Goal: Information Seeking & Learning: Compare options

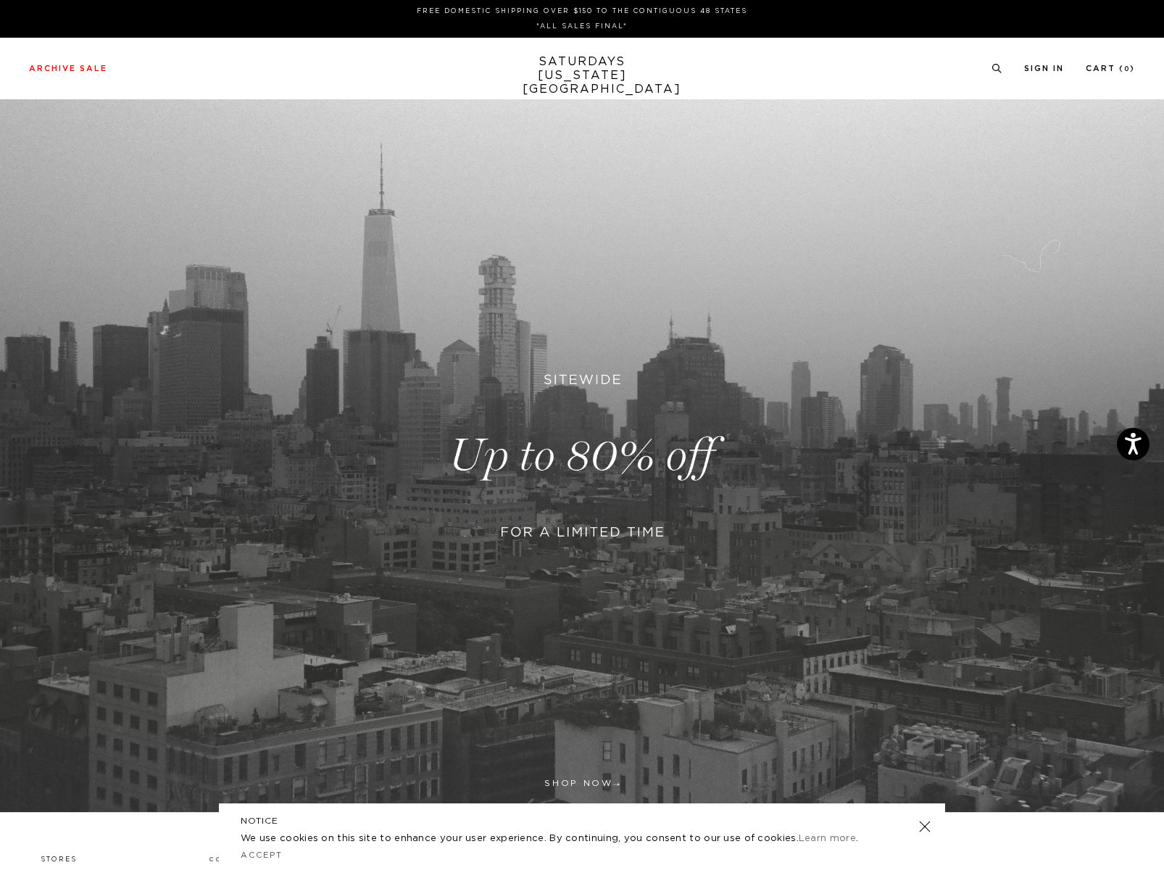
click at [575, 455] on link at bounding box center [582, 455] width 1164 height 712
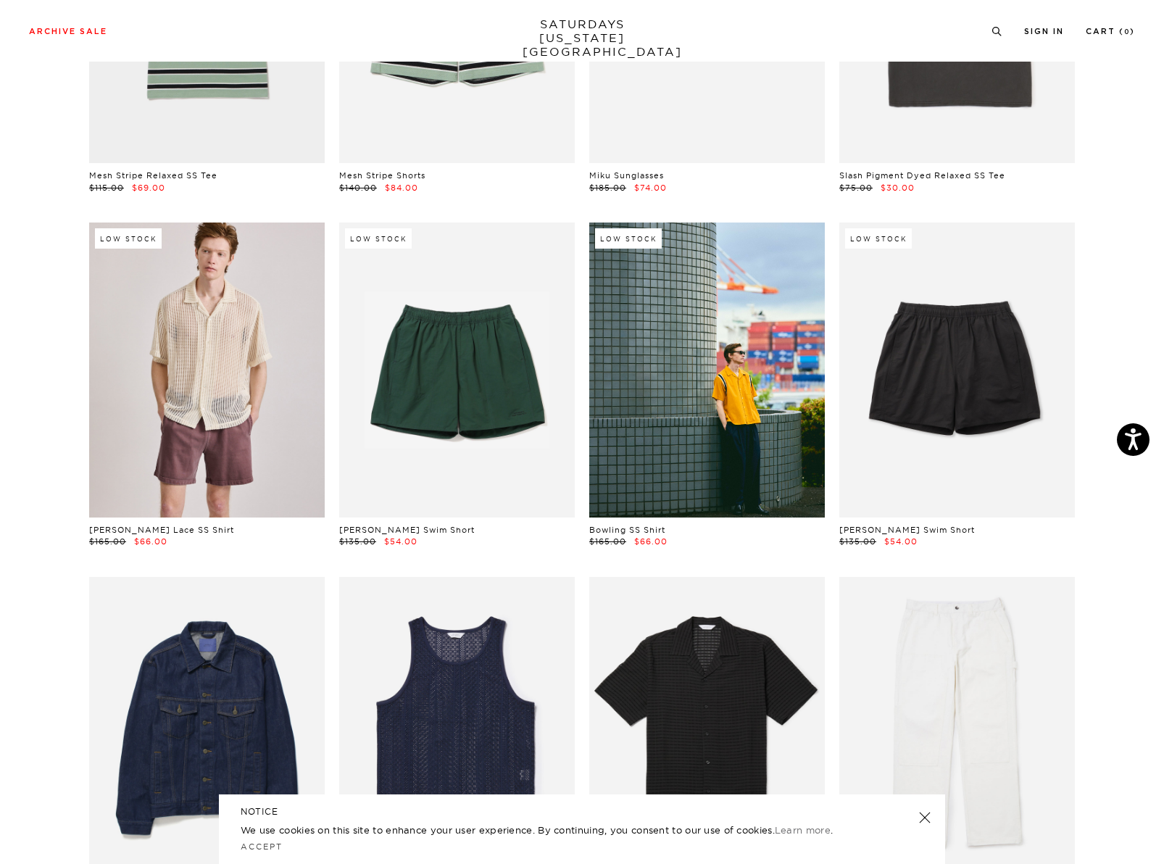
scroll to position [283, 0]
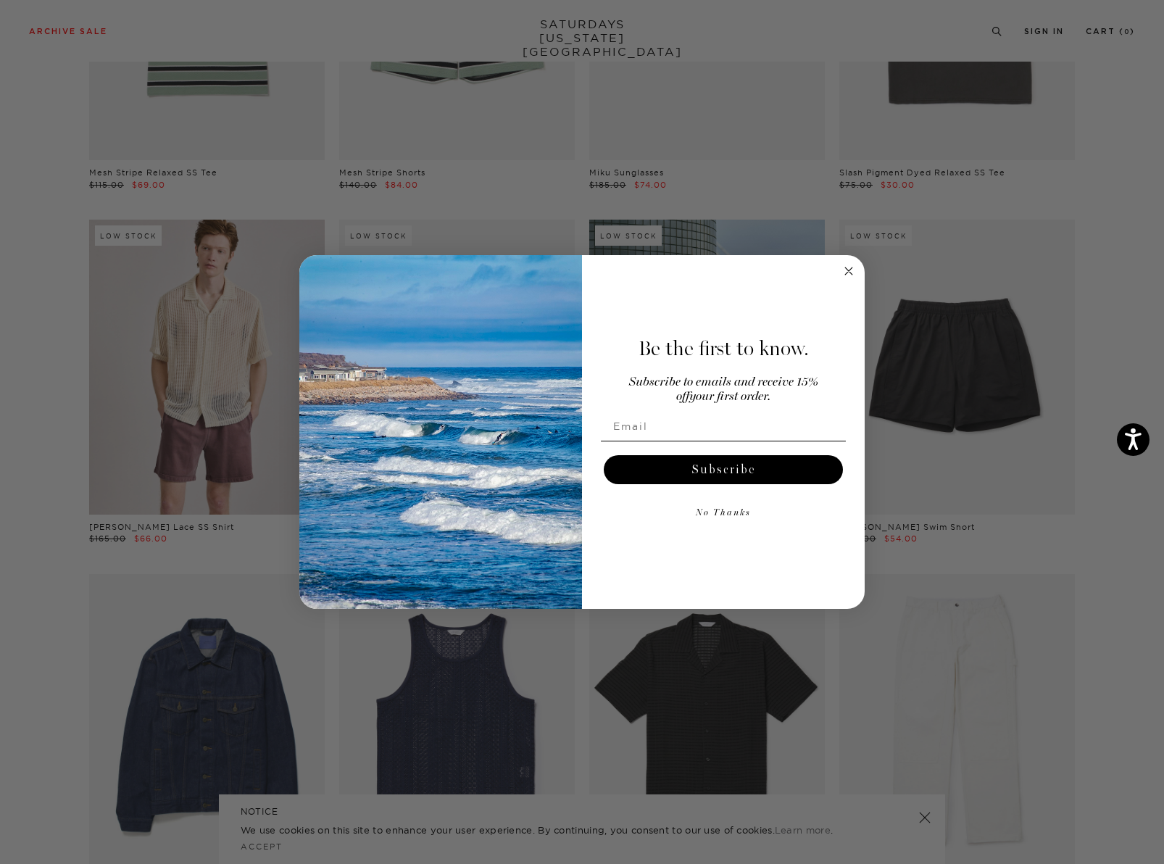
click at [847, 268] on circle "Close dialog" at bounding box center [849, 271] width 17 height 17
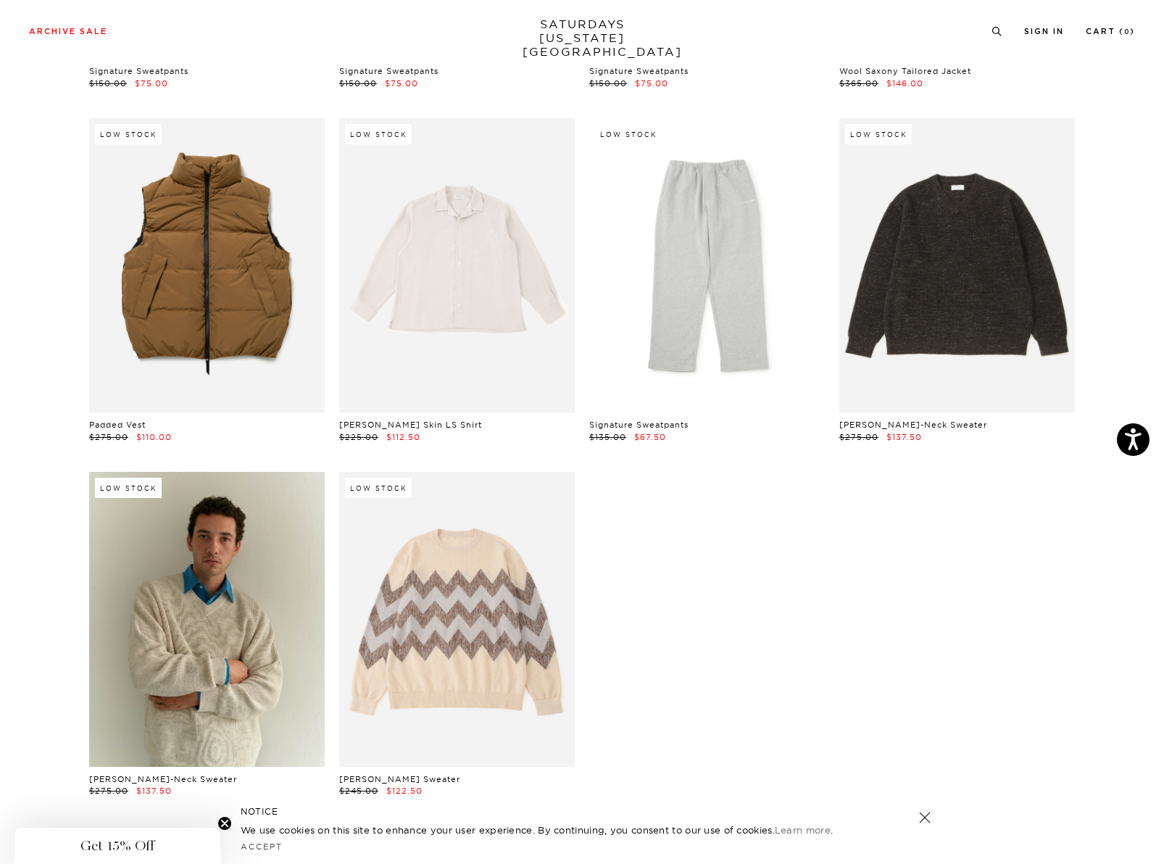
scroll to position [23475, 0]
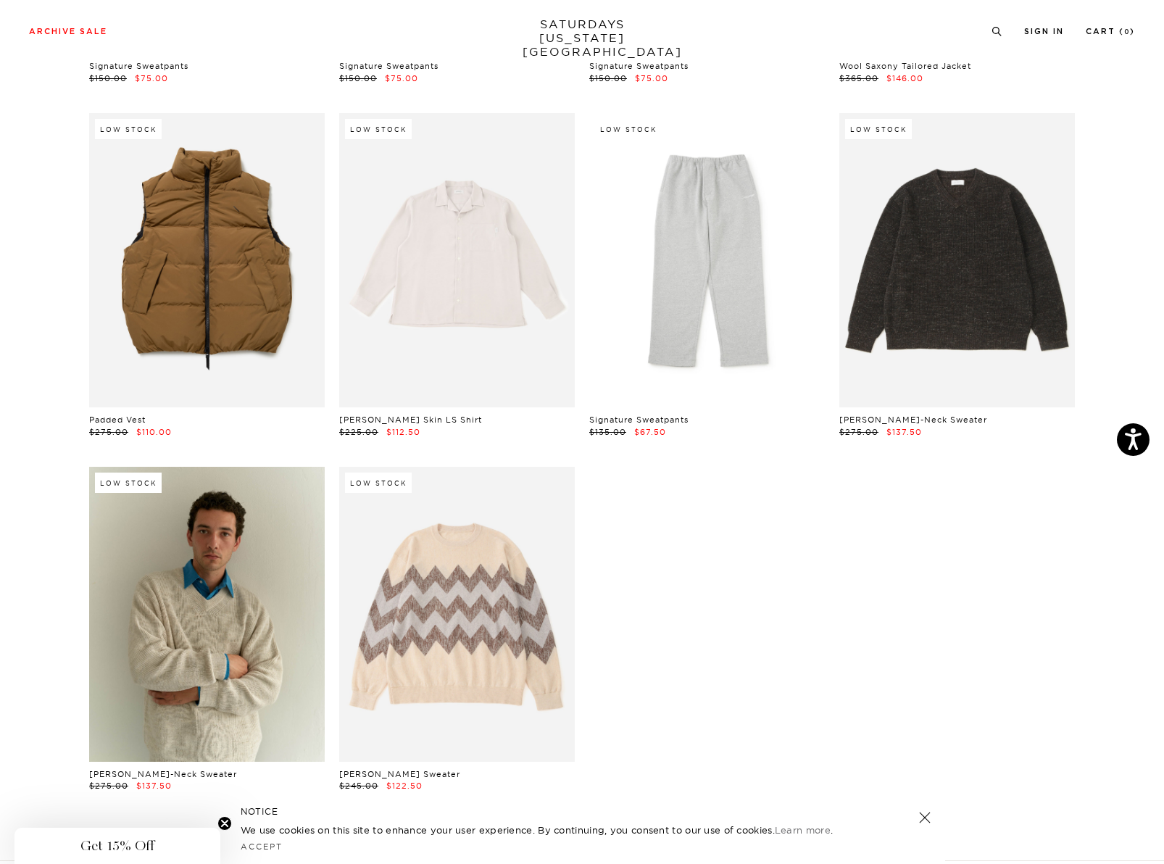
drag, startPoint x: 702, startPoint y: 379, endPoint x: 593, endPoint y: 11, distance: 383.9
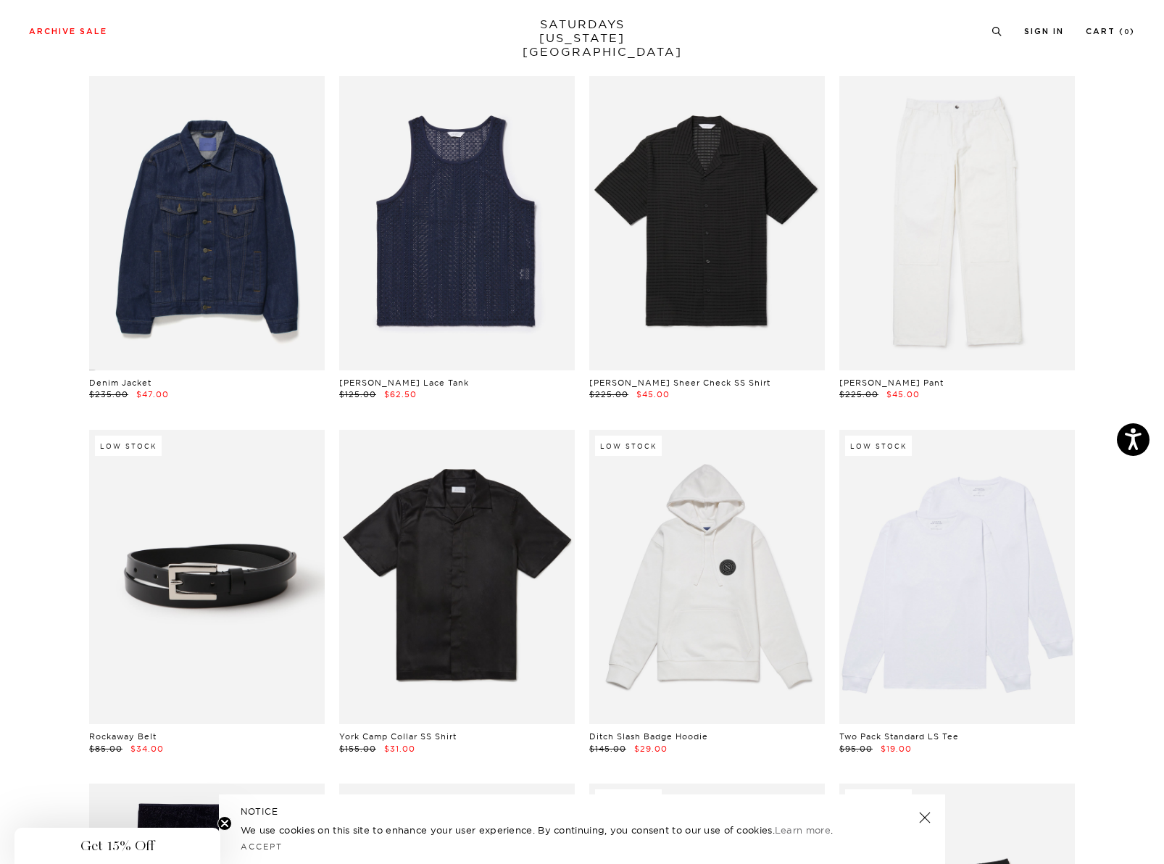
scroll to position [0, 0]
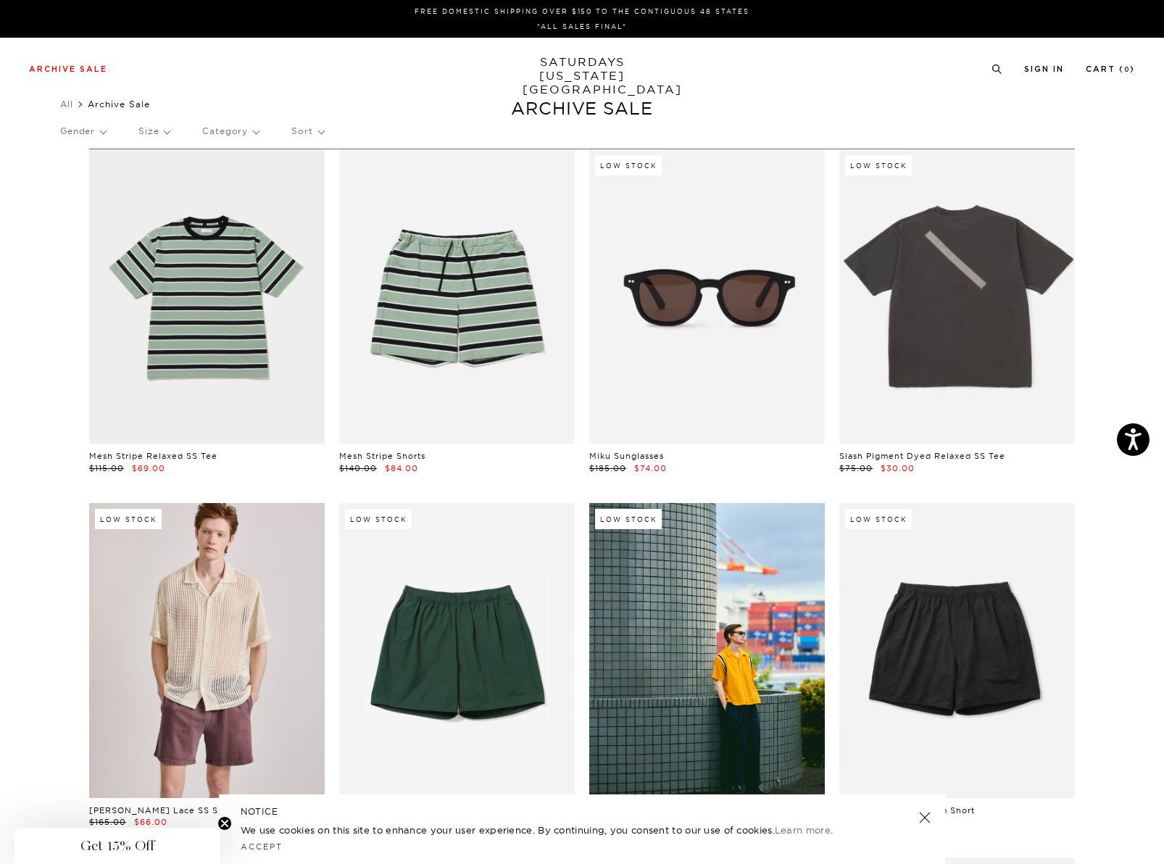
click at [157, 133] on p "Size" at bounding box center [153, 131] width 31 height 33
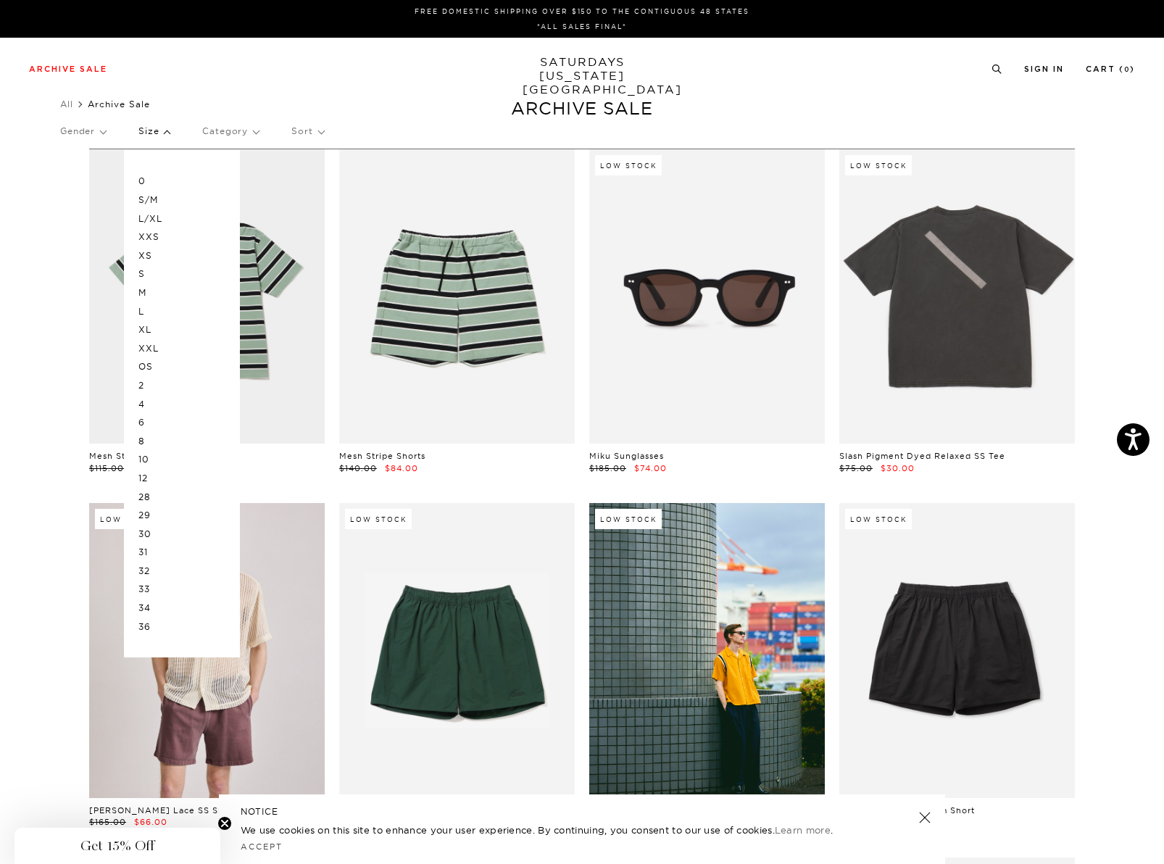
click at [145, 313] on p "L" at bounding box center [181, 311] width 87 height 19
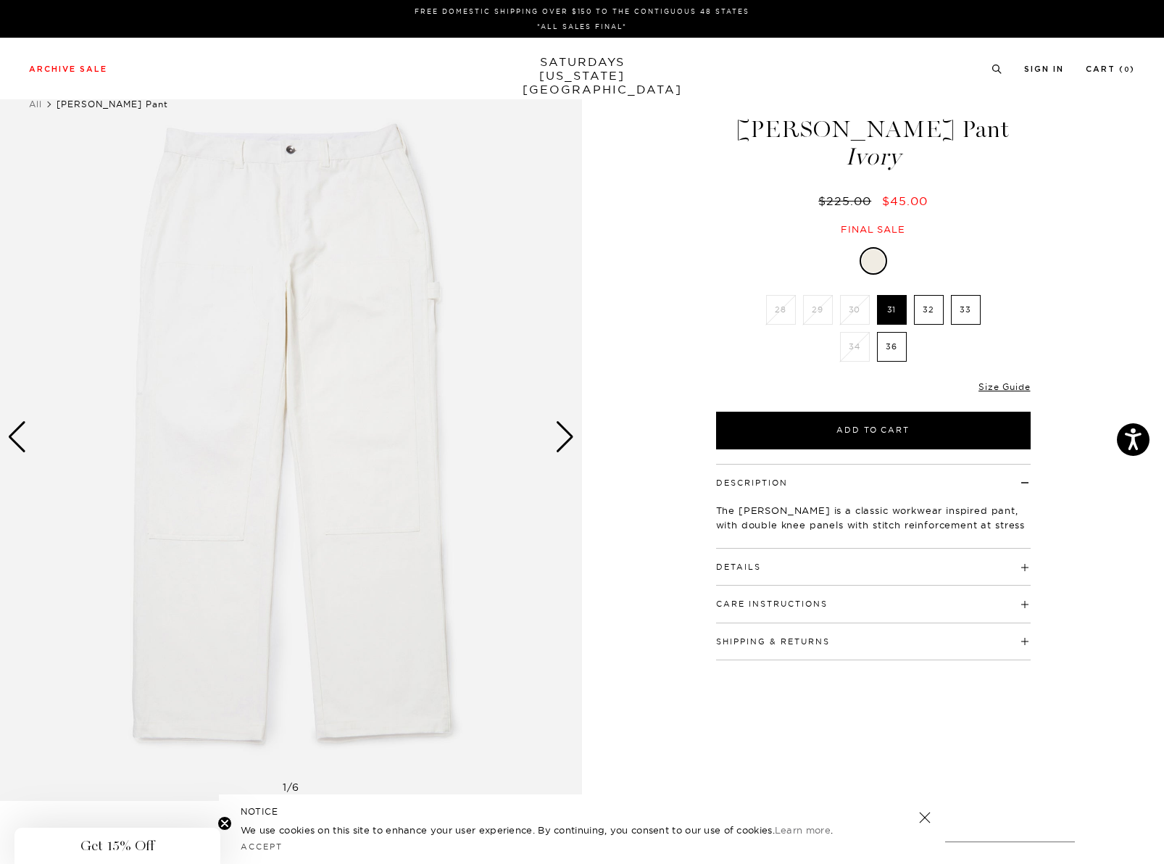
click at [562, 446] on div "Next slide" at bounding box center [565, 437] width 20 height 32
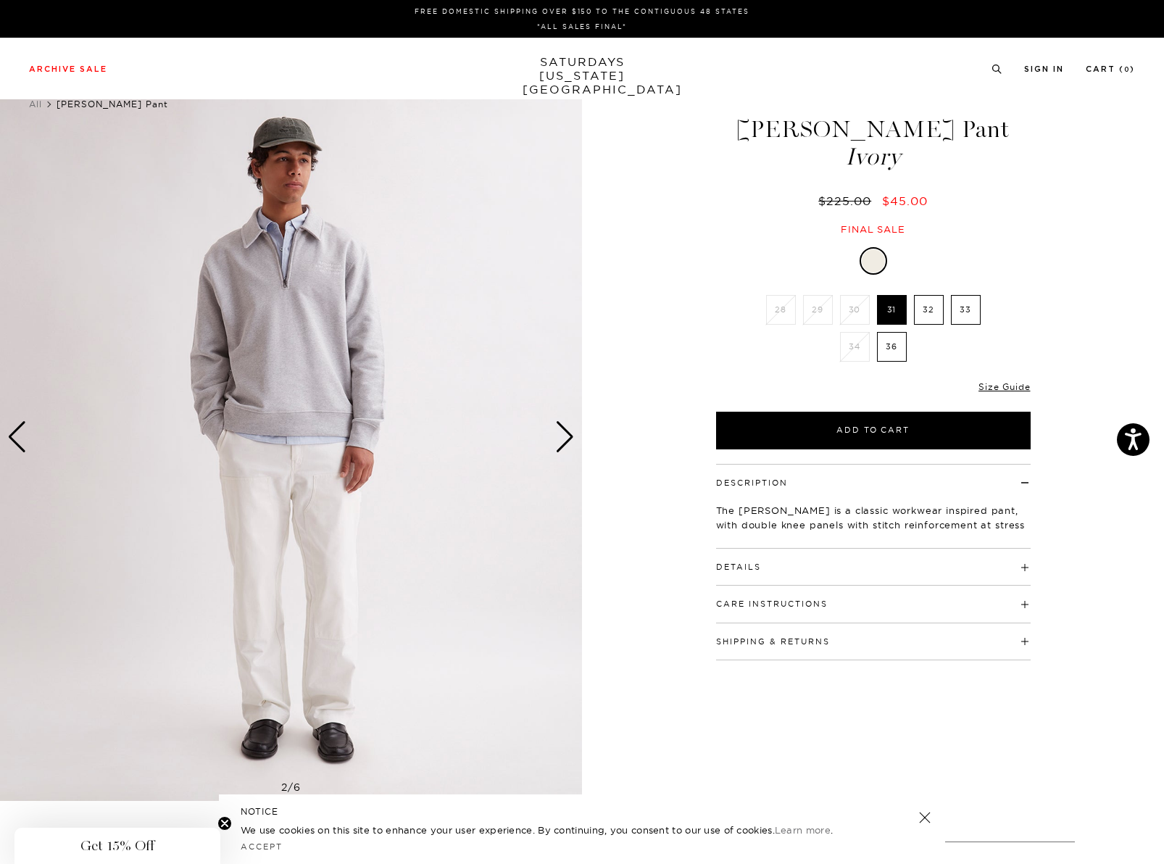
click at [562, 446] on div "Next slide" at bounding box center [565, 437] width 20 height 32
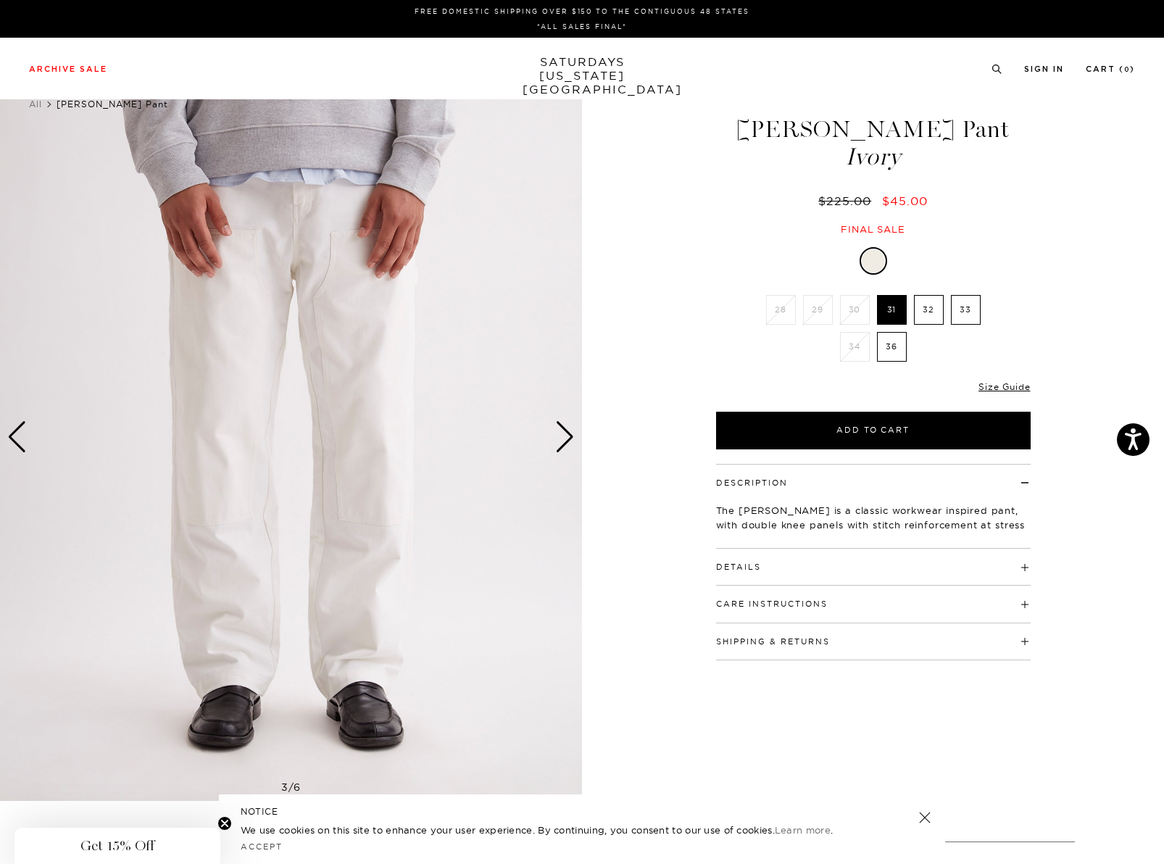
click at [562, 446] on div "Next slide" at bounding box center [565, 437] width 20 height 32
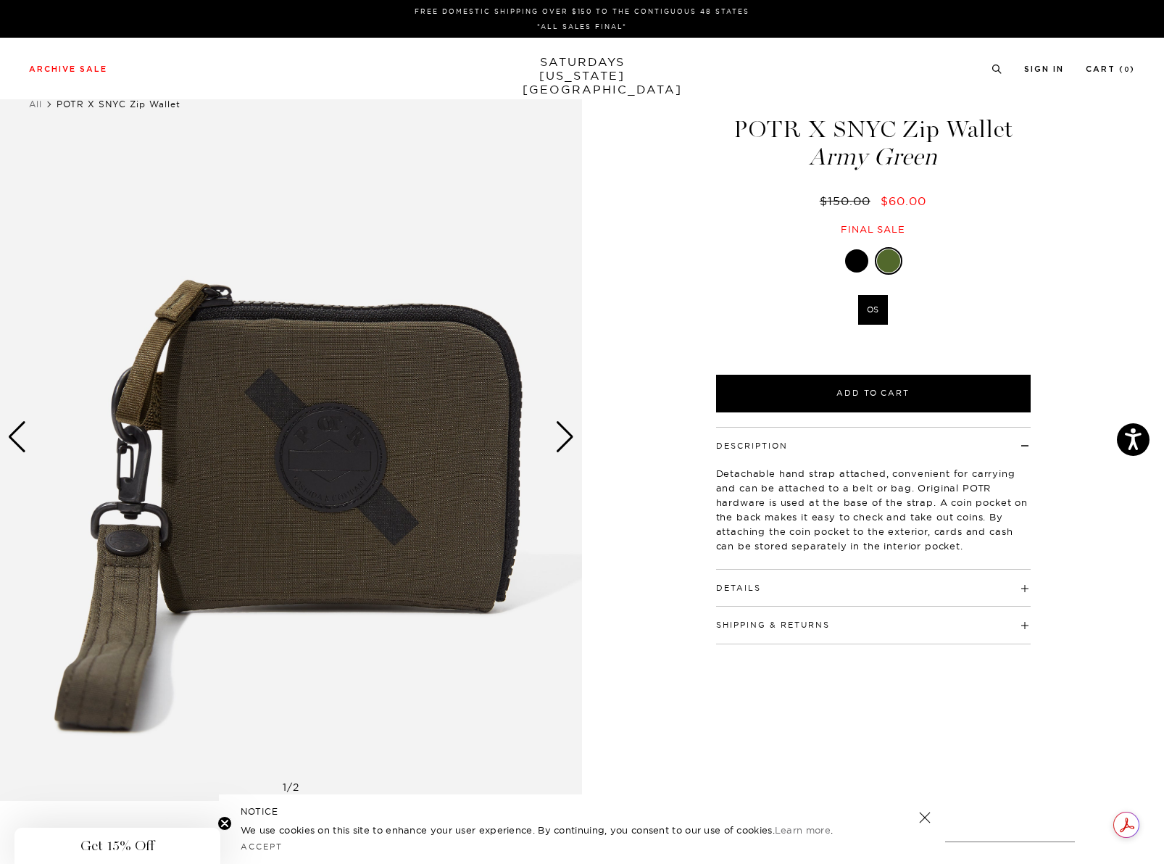
click at [563, 439] on div "Next slide" at bounding box center [565, 437] width 20 height 32
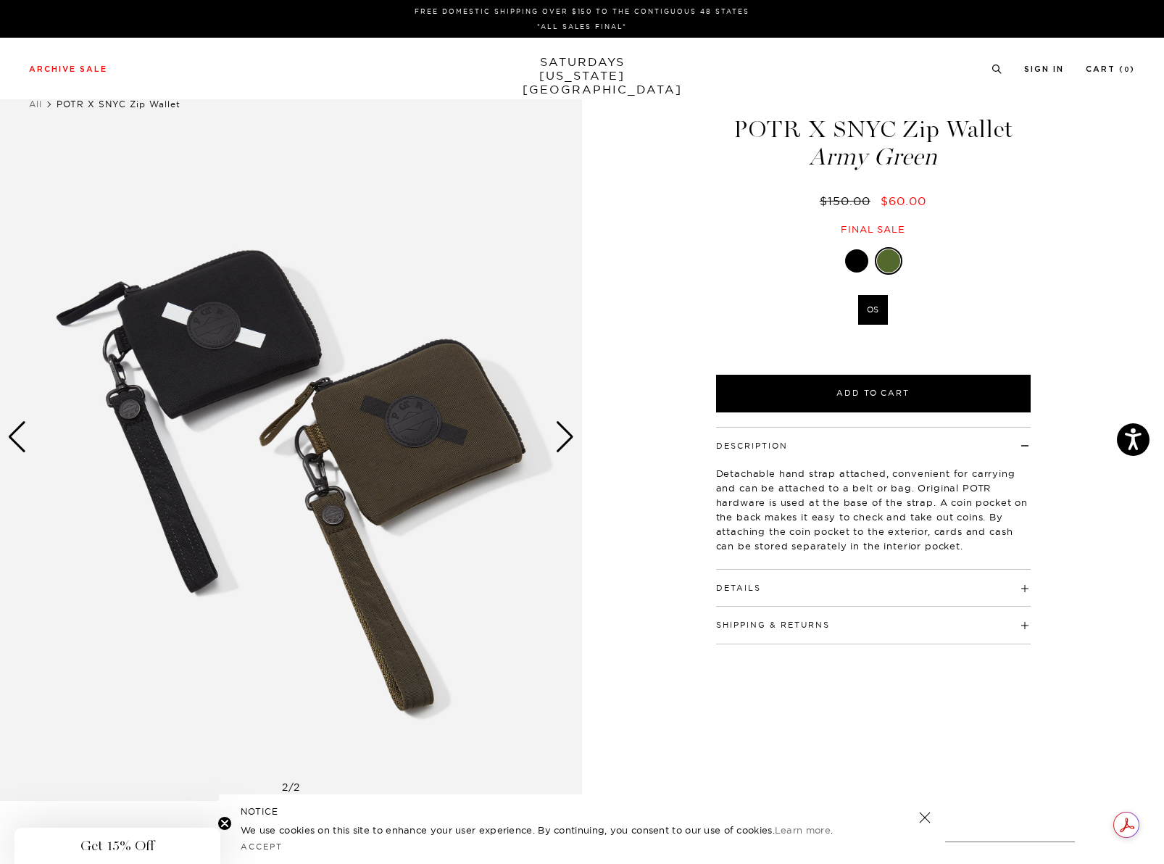
click at [563, 440] on div "Next slide" at bounding box center [565, 437] width 20 height 32
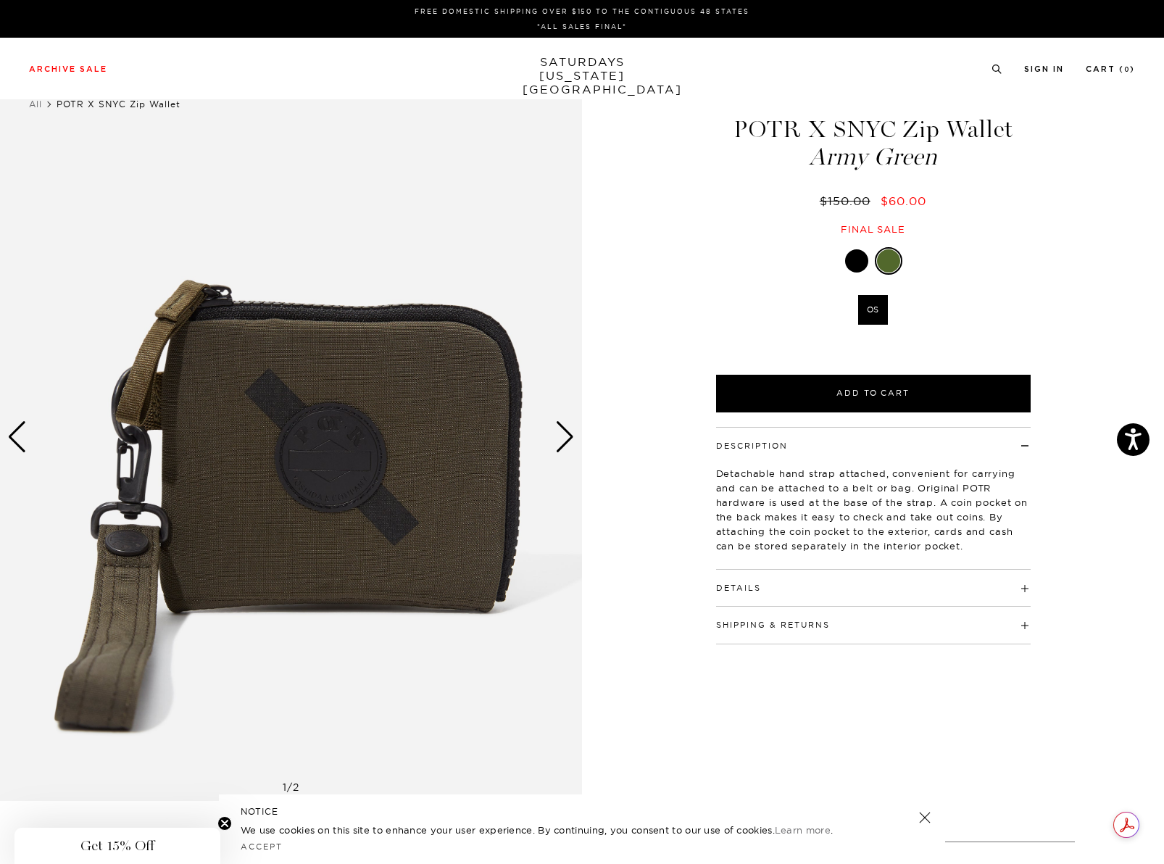
click at [563, 440] on div "Next slide" at bounding box center [565, 437] width 20 height 32
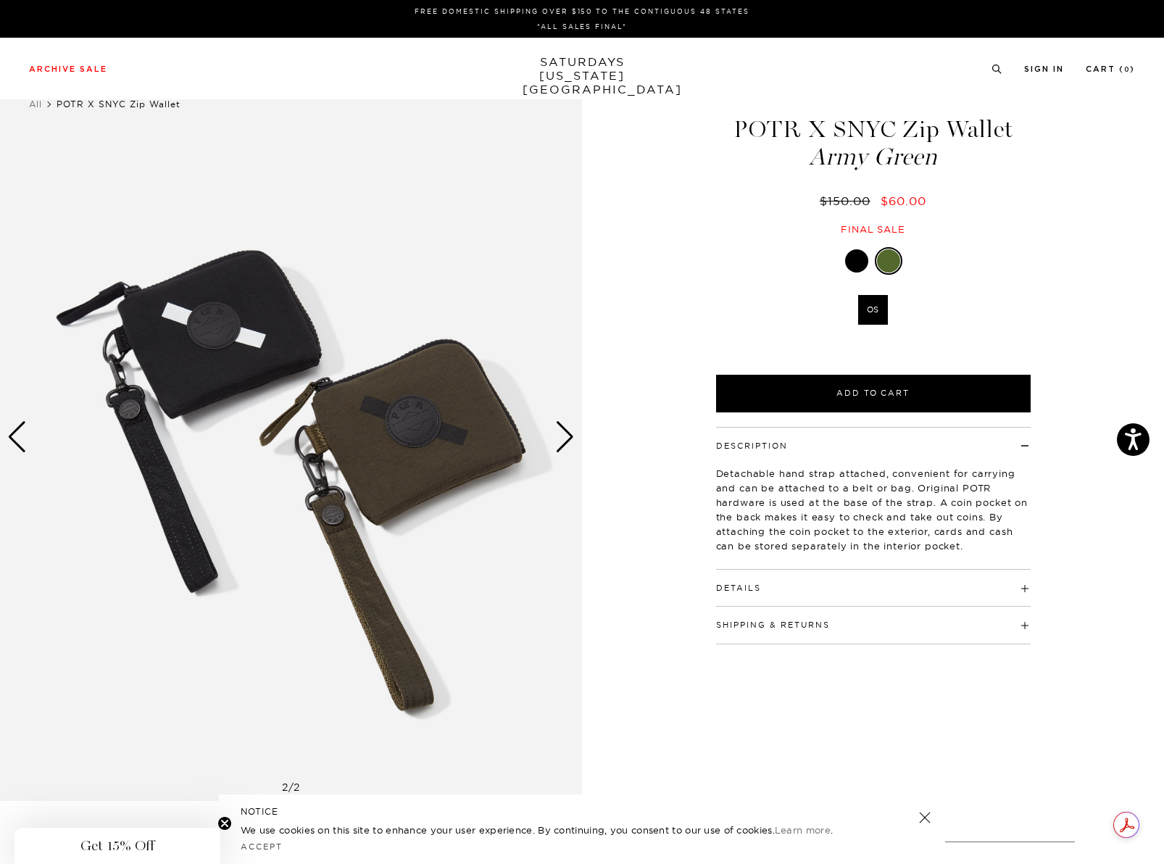
click at [563, 440] on div "Next slide" at bounding box center [565, 437] width 20 height 32
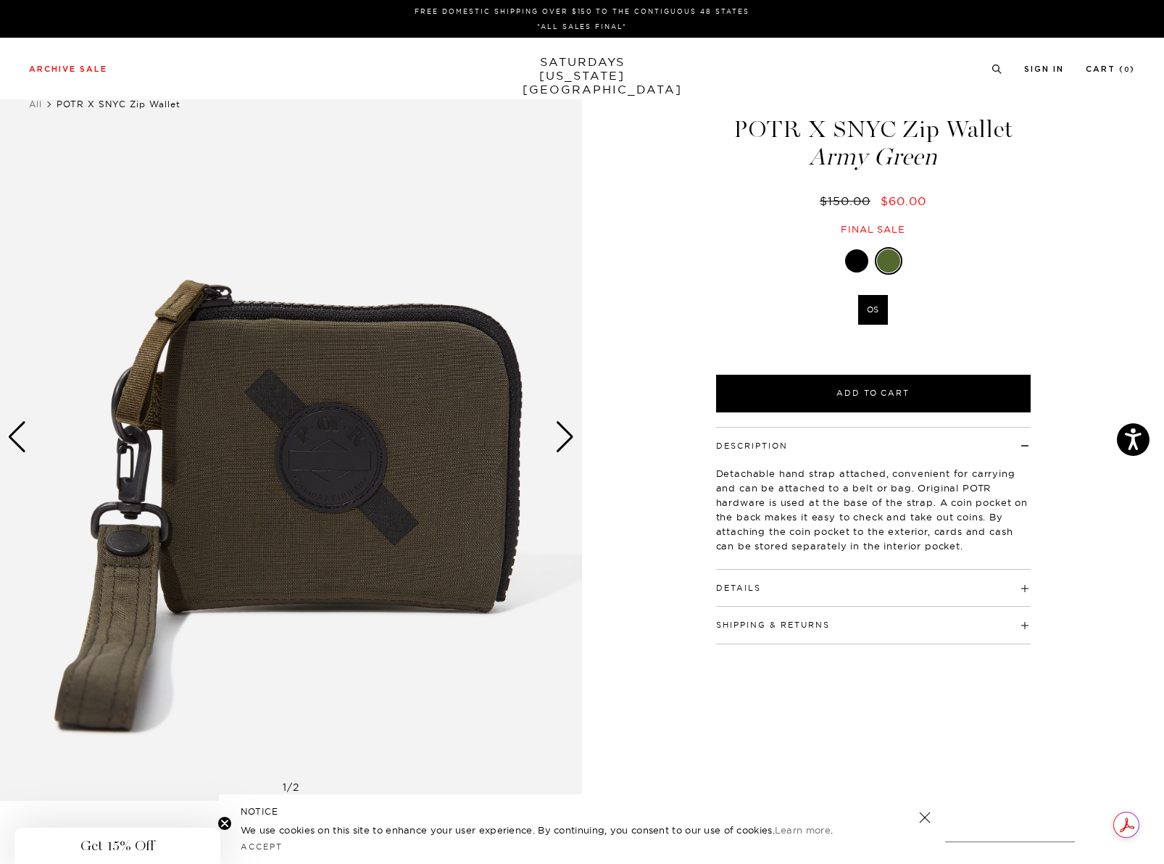
click at [563, 440] on div "Next slide" at bounding box center [565, 437] width 20 height 32
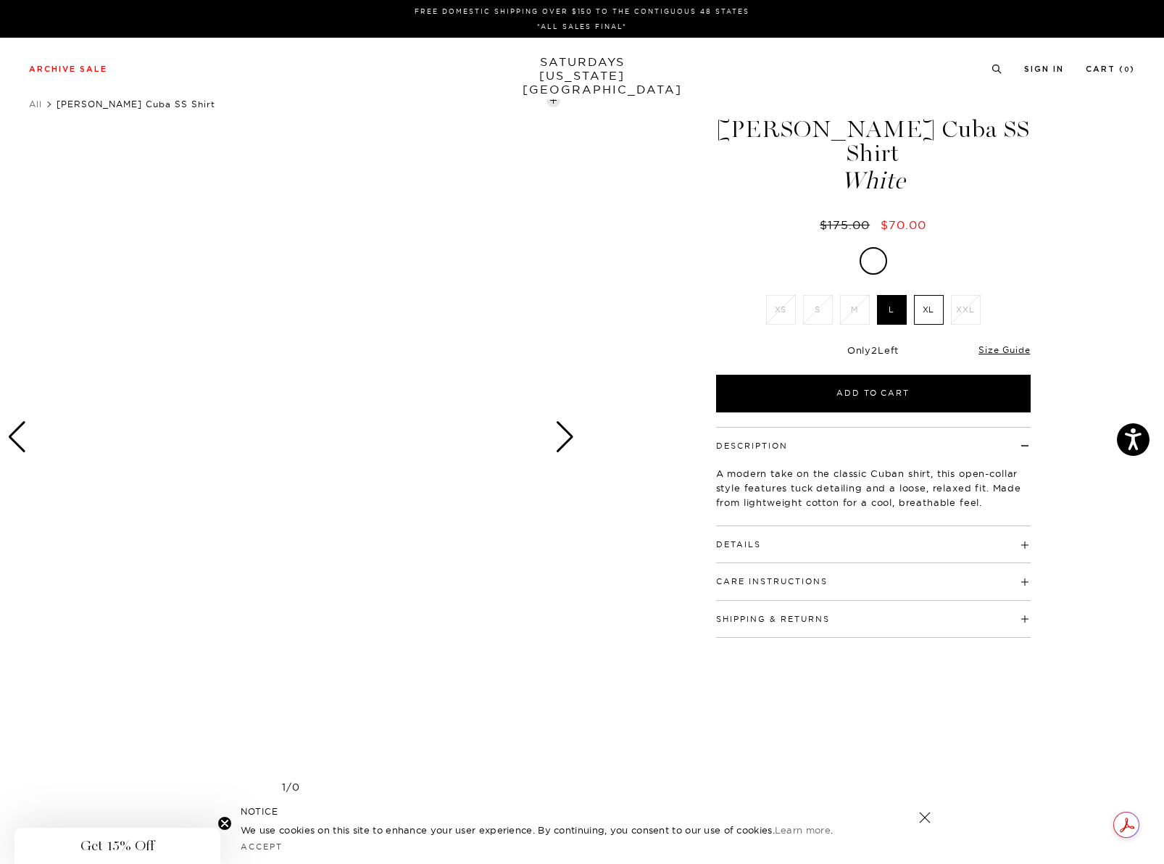
click at [573, 438] on div "Next slide" at bounding box center [565, 437] width 20 height 32
click at [565, 441] on div "Next slide" at bounding box center [565, 437] width 20 height 32
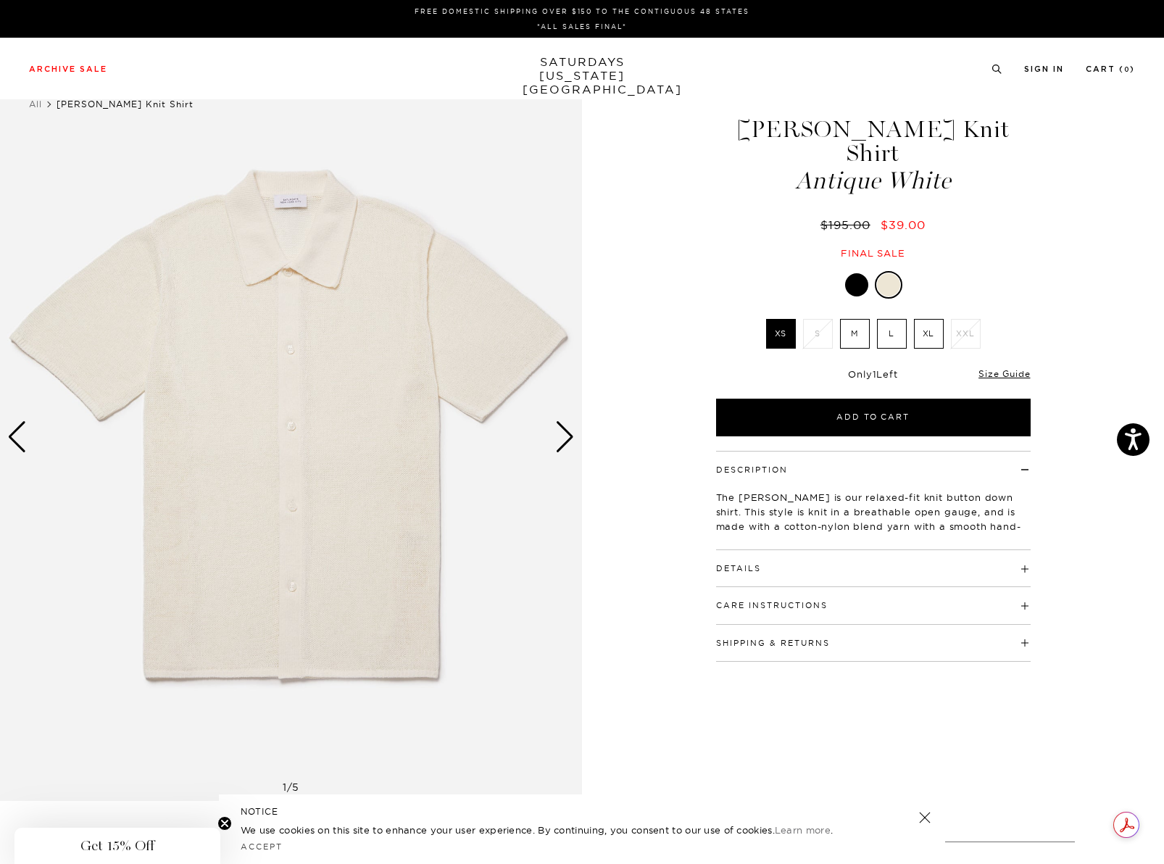
click at [565, 435] on div "Next slide" at bounding box center [565, 437] width 20 height 32
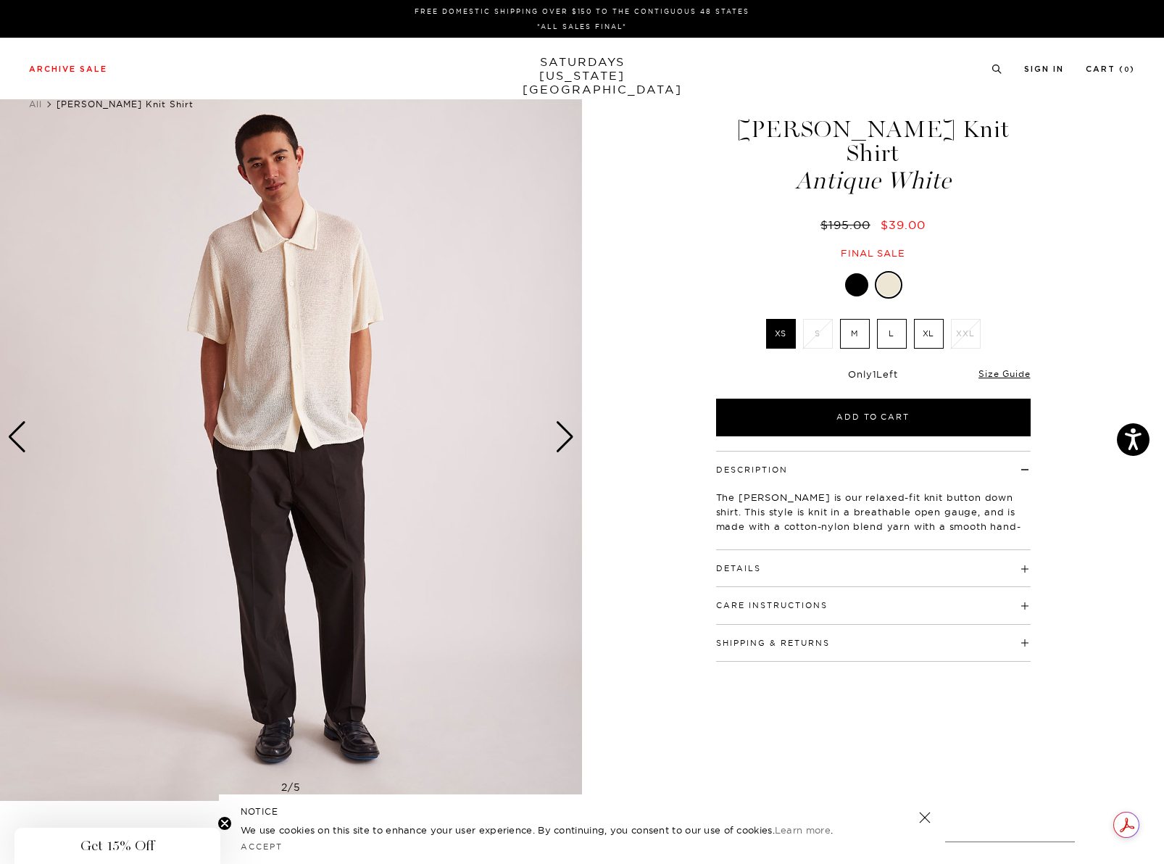
click at [565, 435] on div "Next slide" at bounding box center [565, 437] width 20 height 32
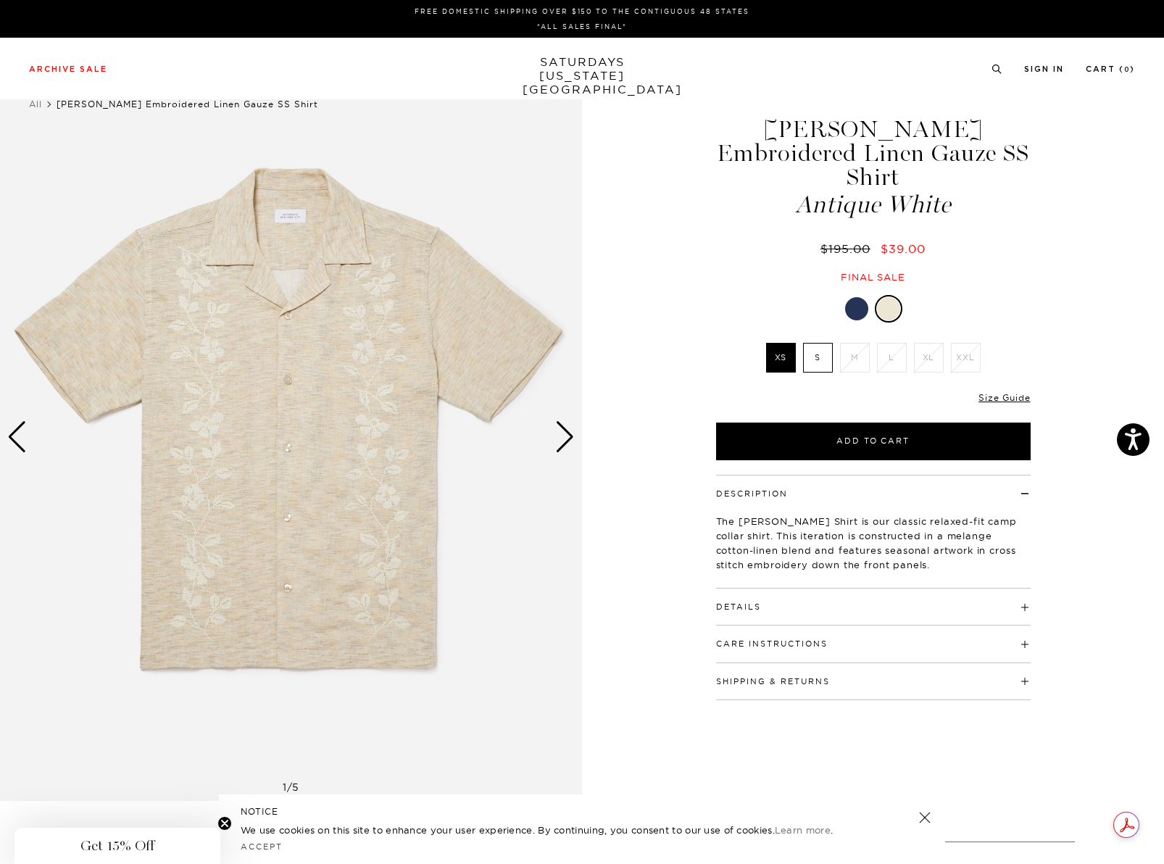
click at [857, 297] on div at bounding box center [856, 308] width 23 height 23
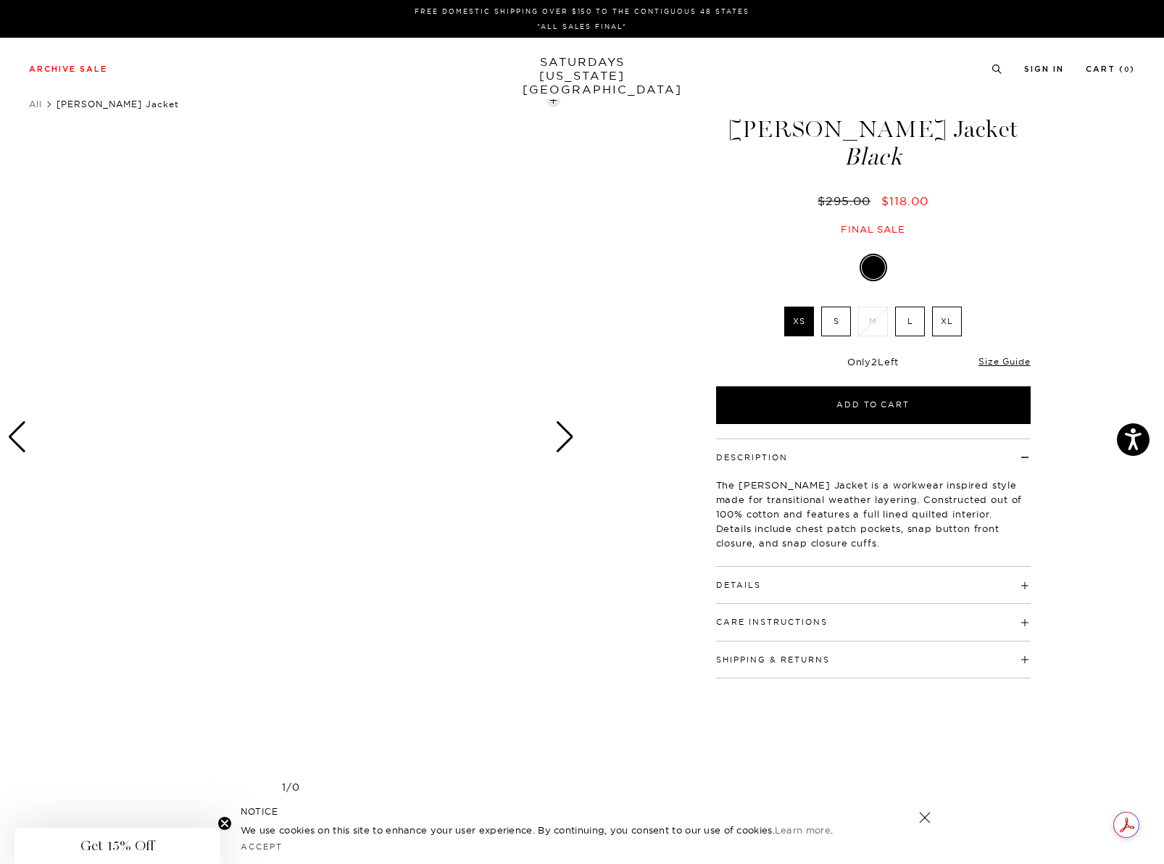
click at [907, 327] on label "L" at bounding box center [910, 322] width 30 height 30
click at [0, 0] on input "L" at bounding box center [0, 0] width 0 height 0
click at [560, 437] on div "Next slide" at bounding box center [565, 437] width 20 height 32
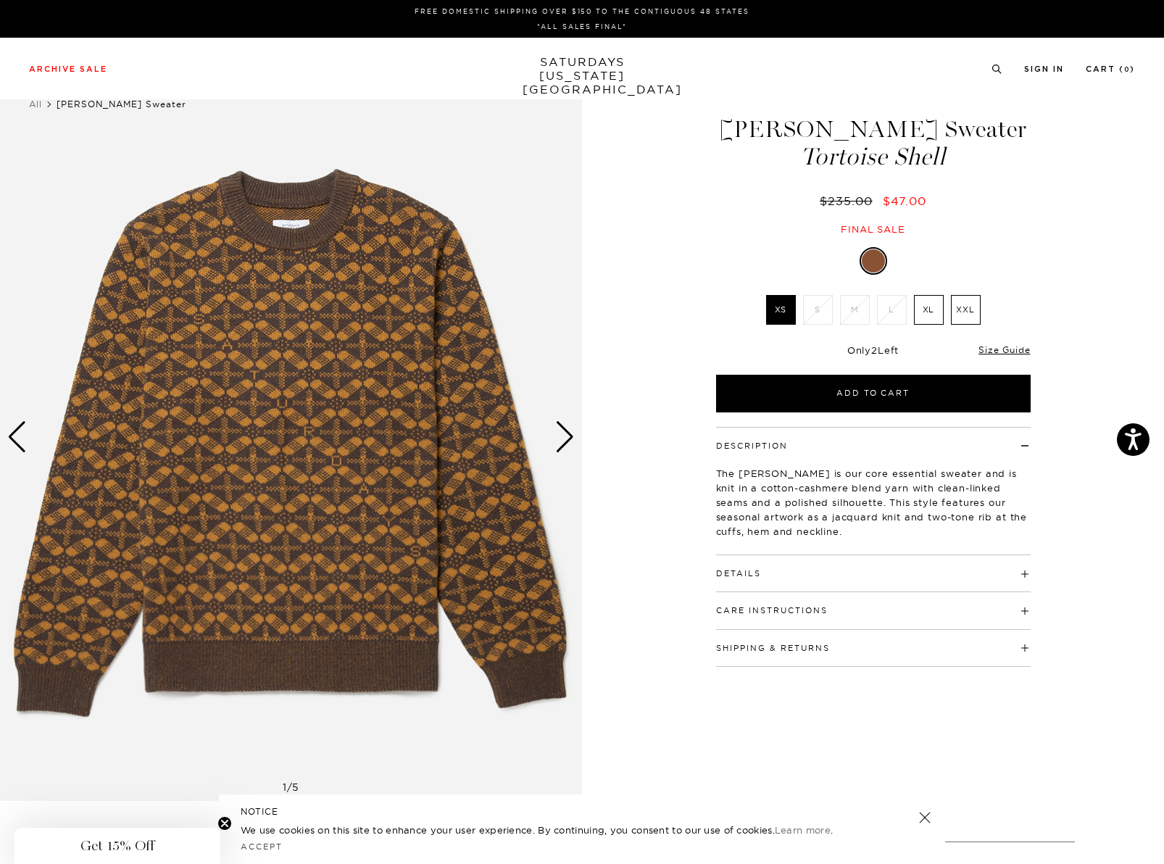
click at [928, 316] on label "XL" at bounding box center [929, 310] width 30 height 30
click at [0, 0] on input "XL" at bounding box center [0, 0] width 0 height 0
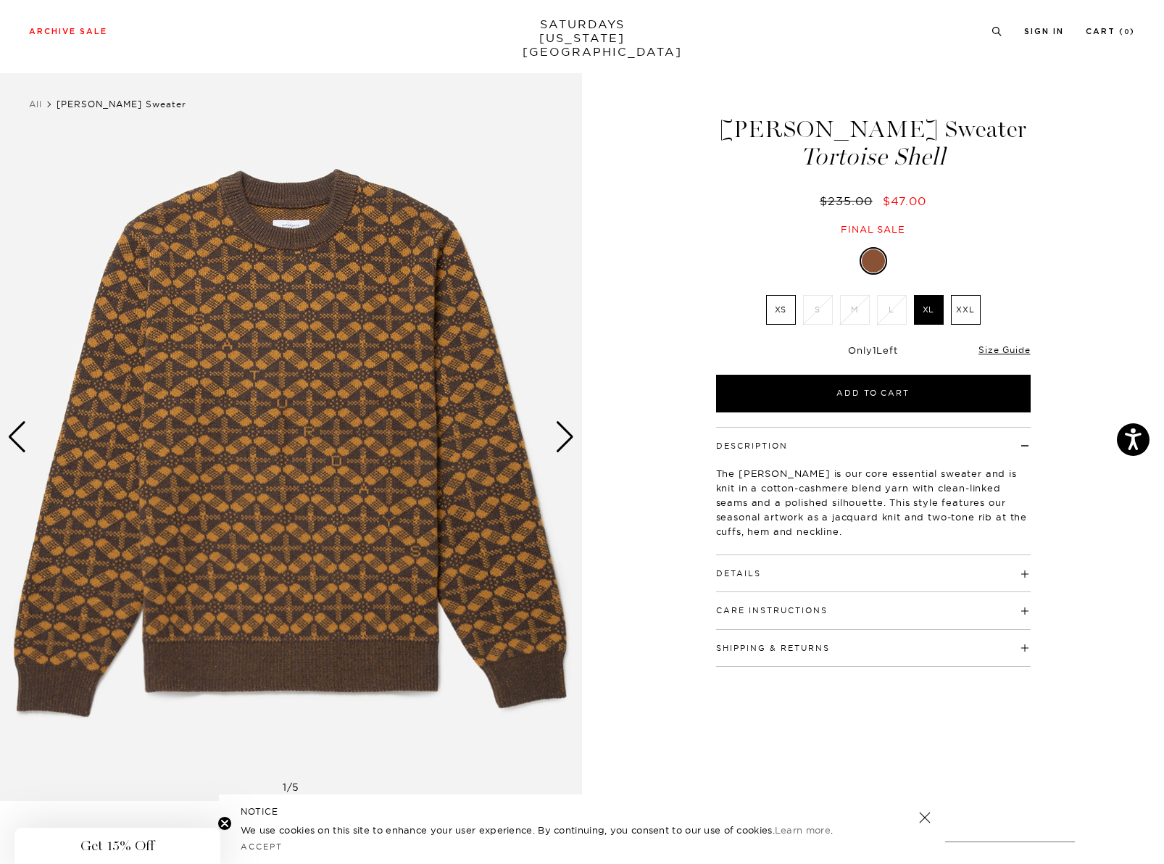
scroll to position [7, 1]
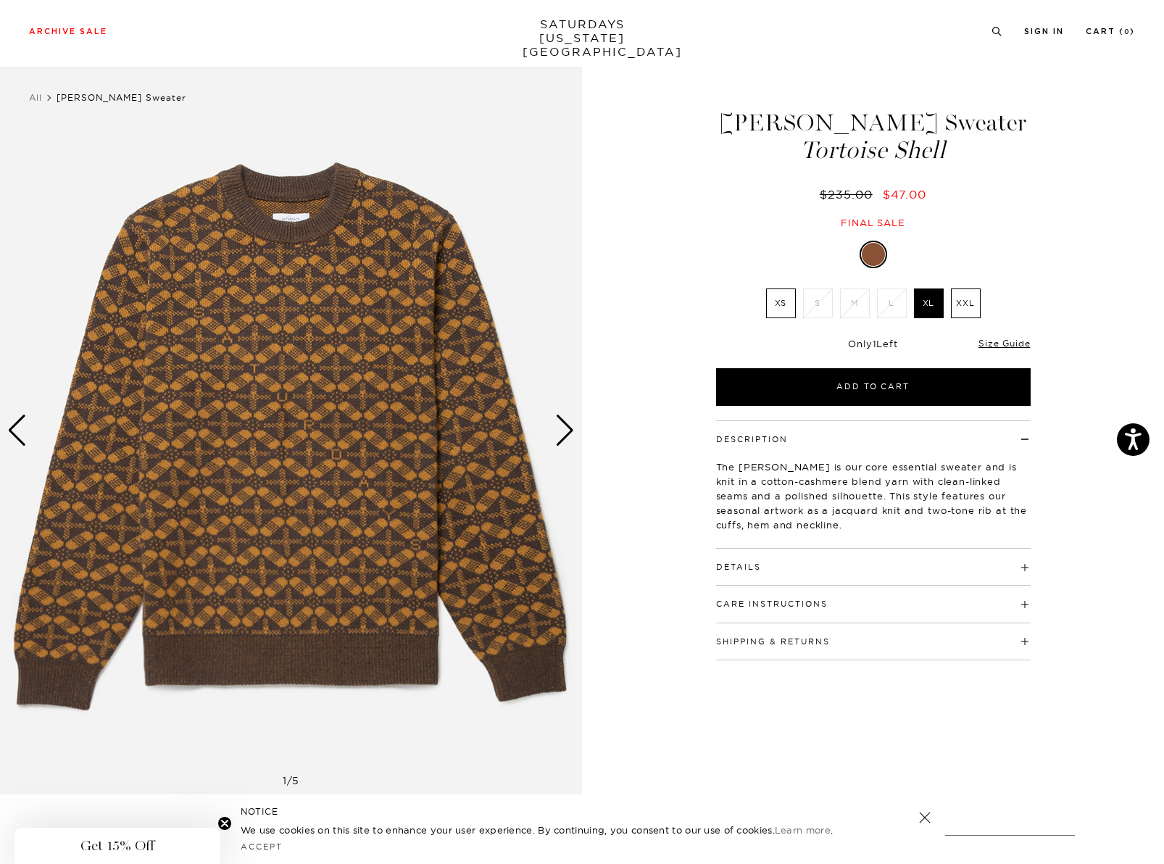
click at [565, 433] on div "Next slide" at bounding box center [565, 431] width 20 height 32
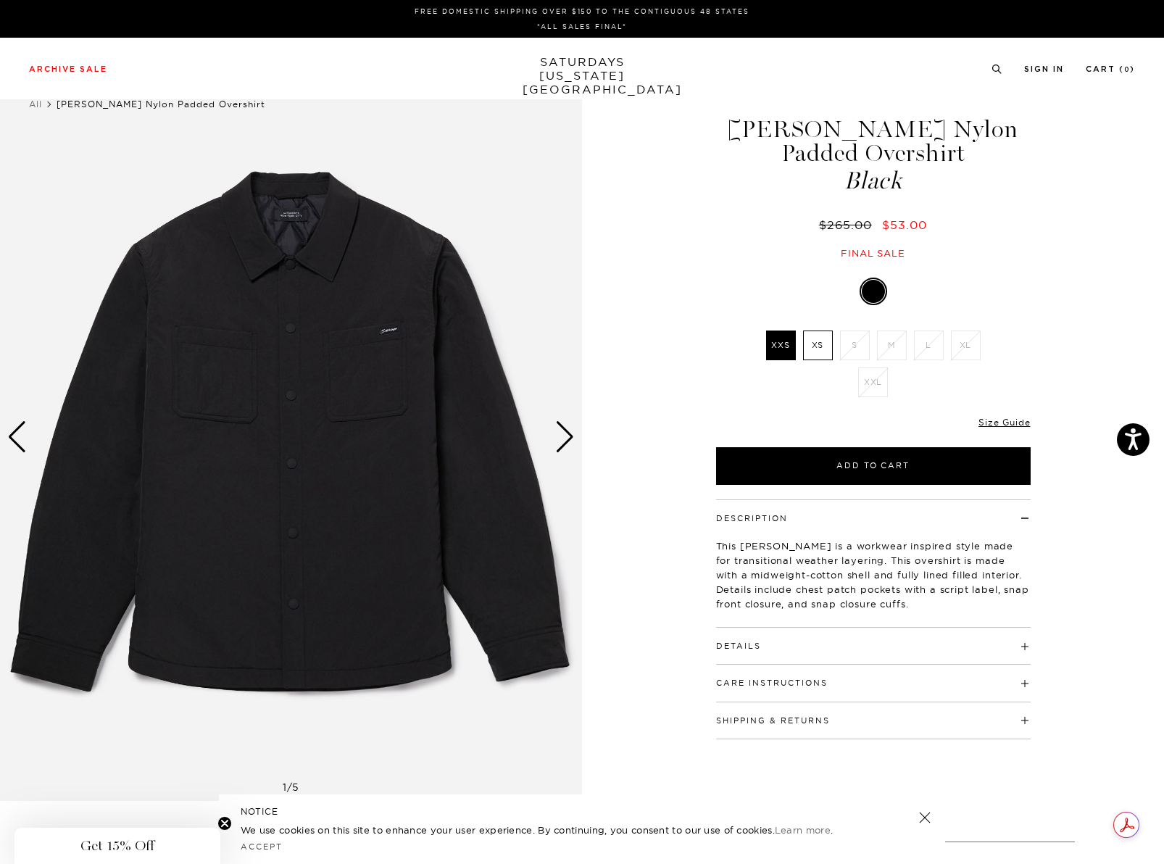
click at [566, 433] on div "Next slide" at bounding box center [565, 437] width 20 height 32
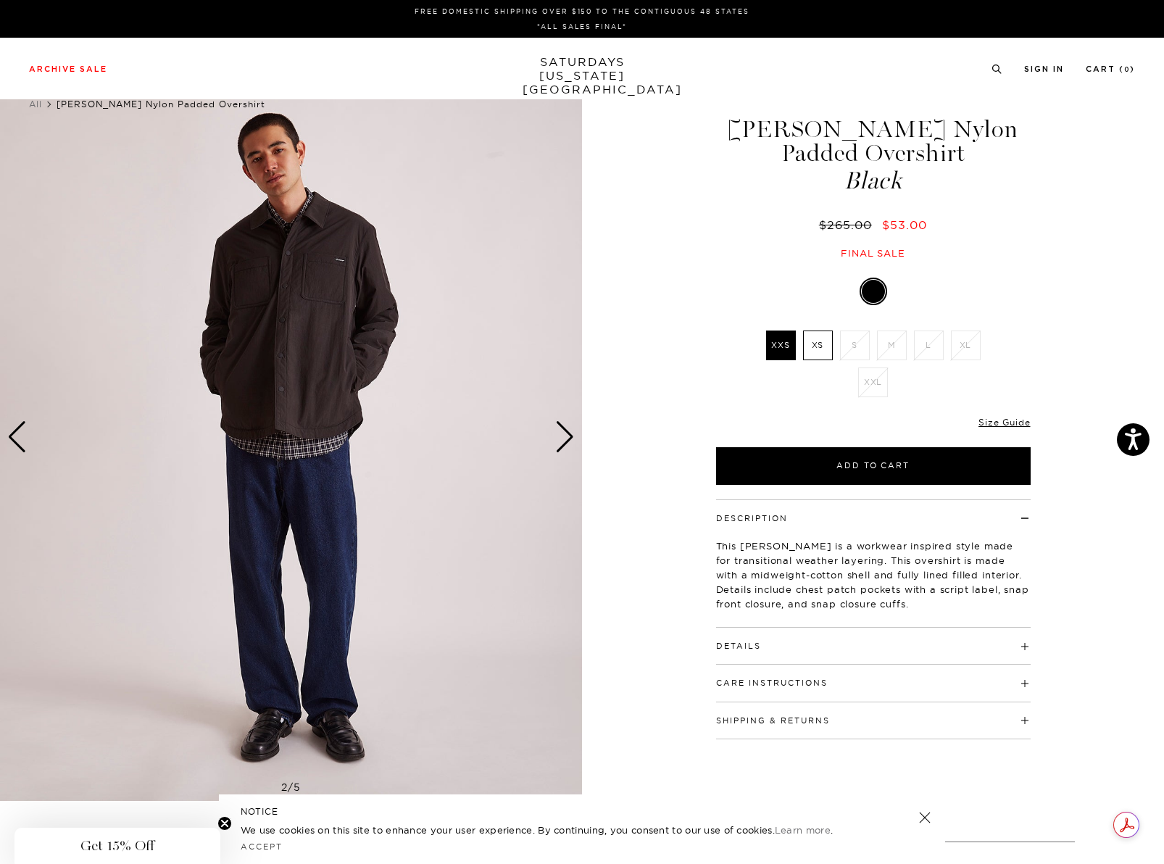
click at [566, 433] on div "Next slide" at bounding box center [565, 437] width 20 height 32
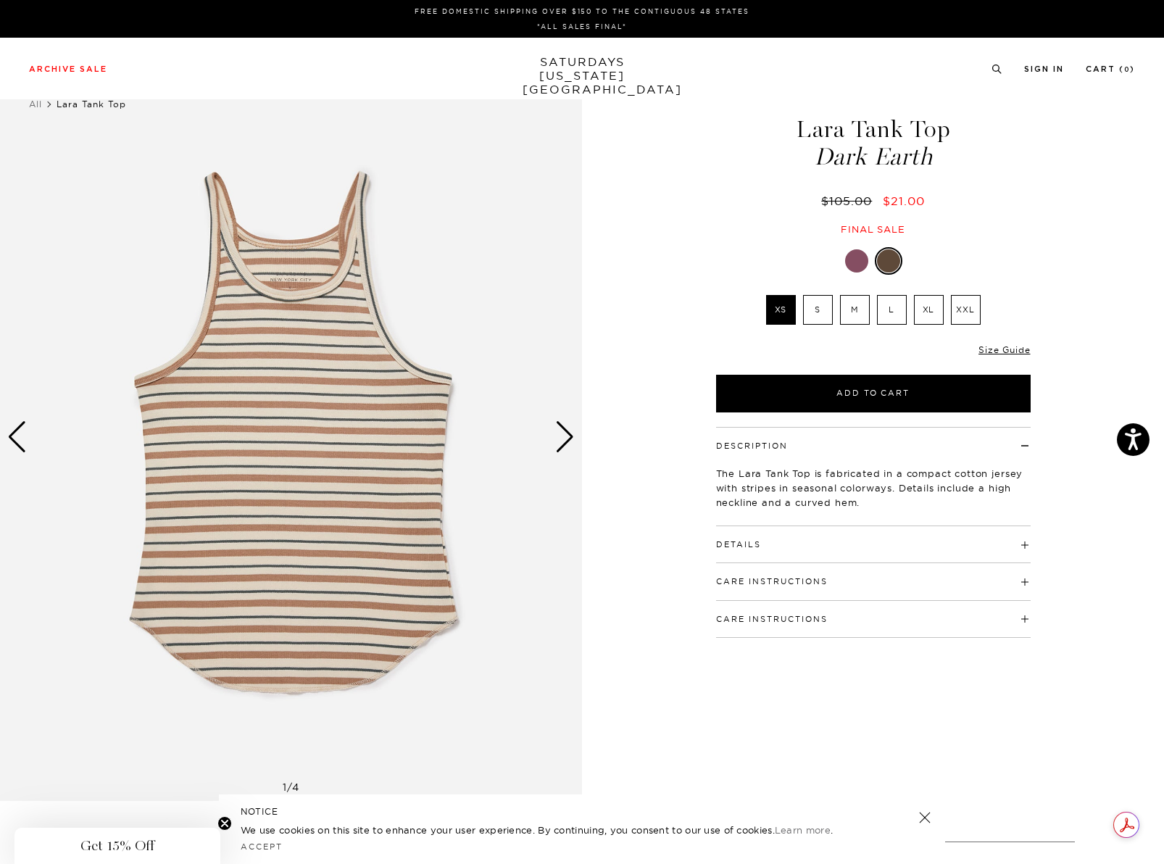
click at [566, 441] on div "Next slide" at bounding box center [565, 437] width 20 height 32
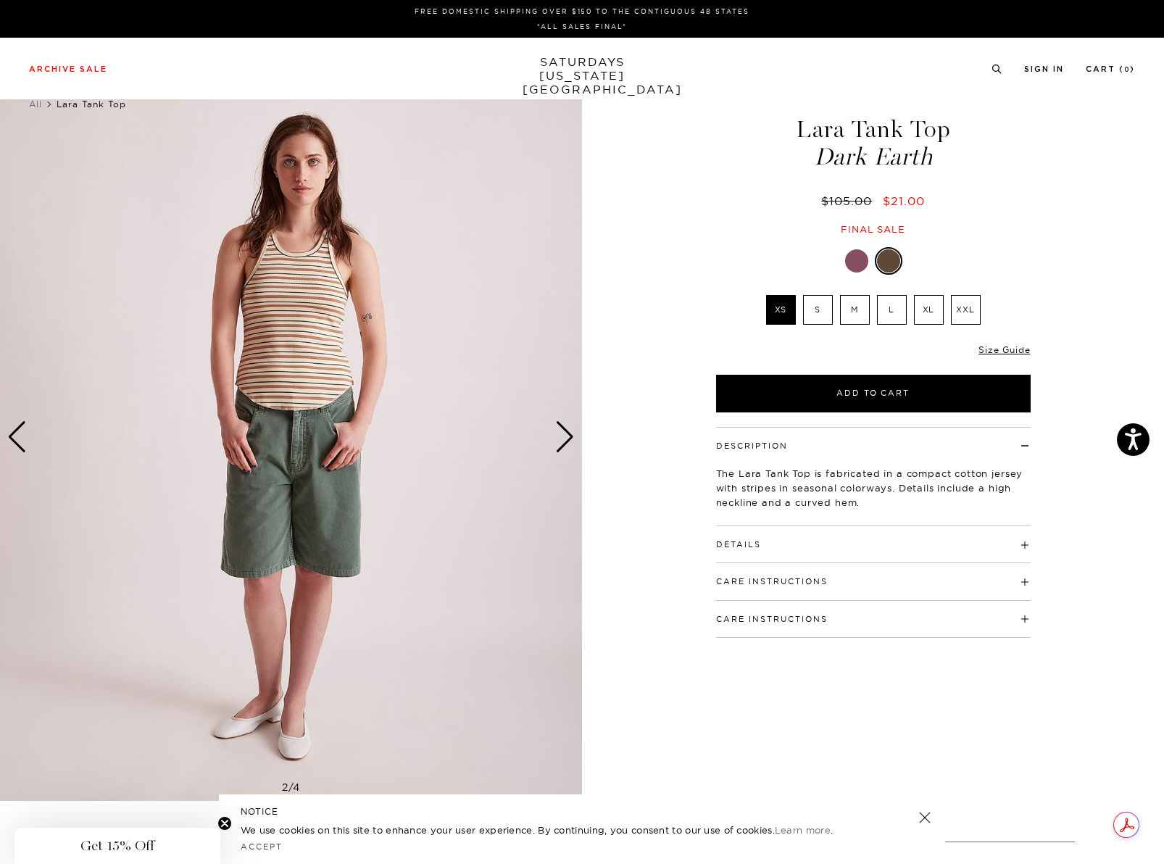
click at [566, 441] on div "Next slide" at bounding box center [565, 437] width 20 height 32
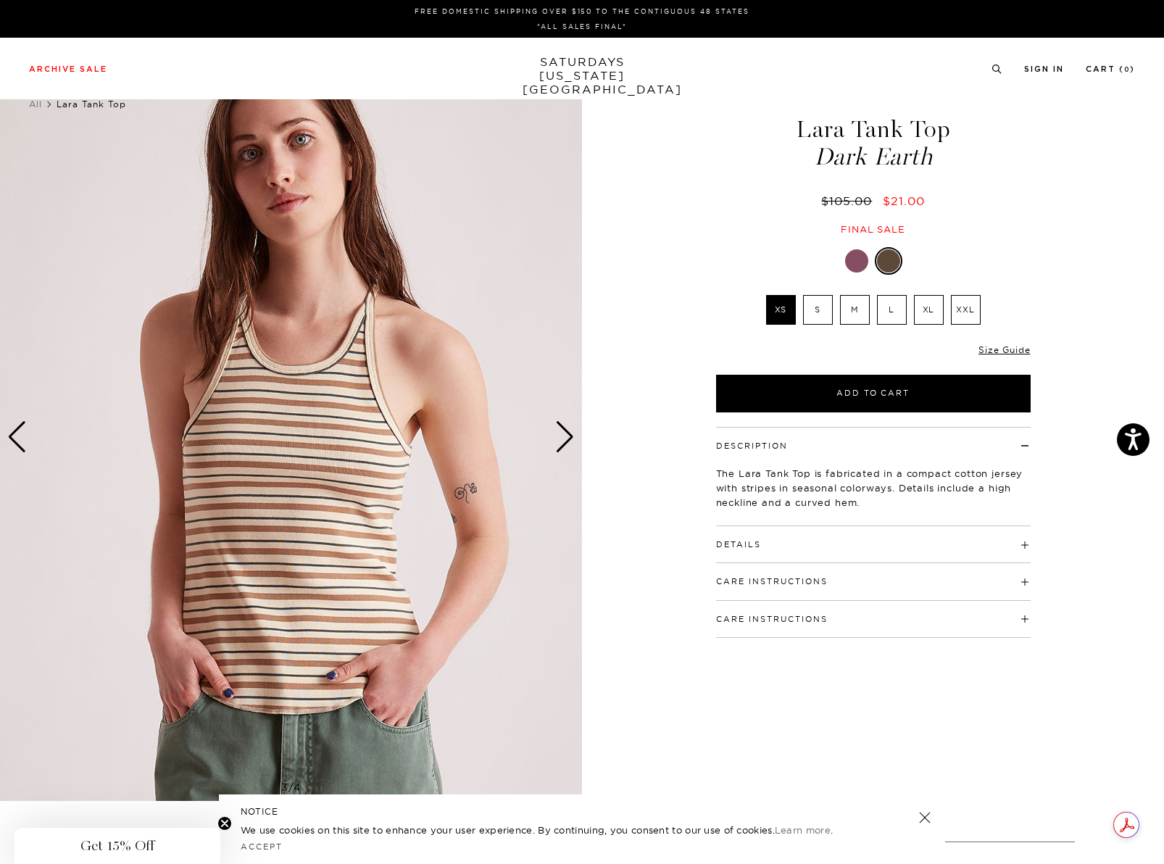
click at [566, 441] on div "Next slide" at bounding box center [565, 437] width 20 height 32
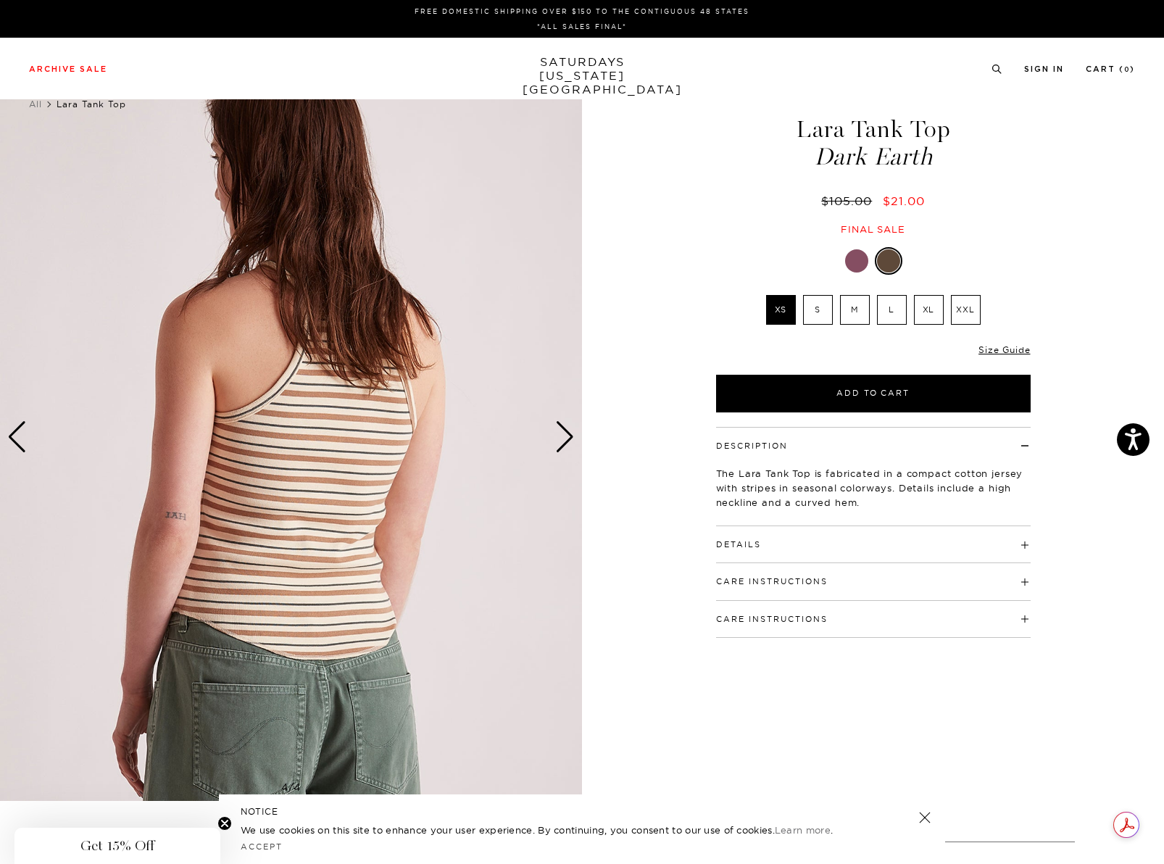
click at [15, 431] on div "Previous slide" at bounding box center [17, 437] width 20 height 32
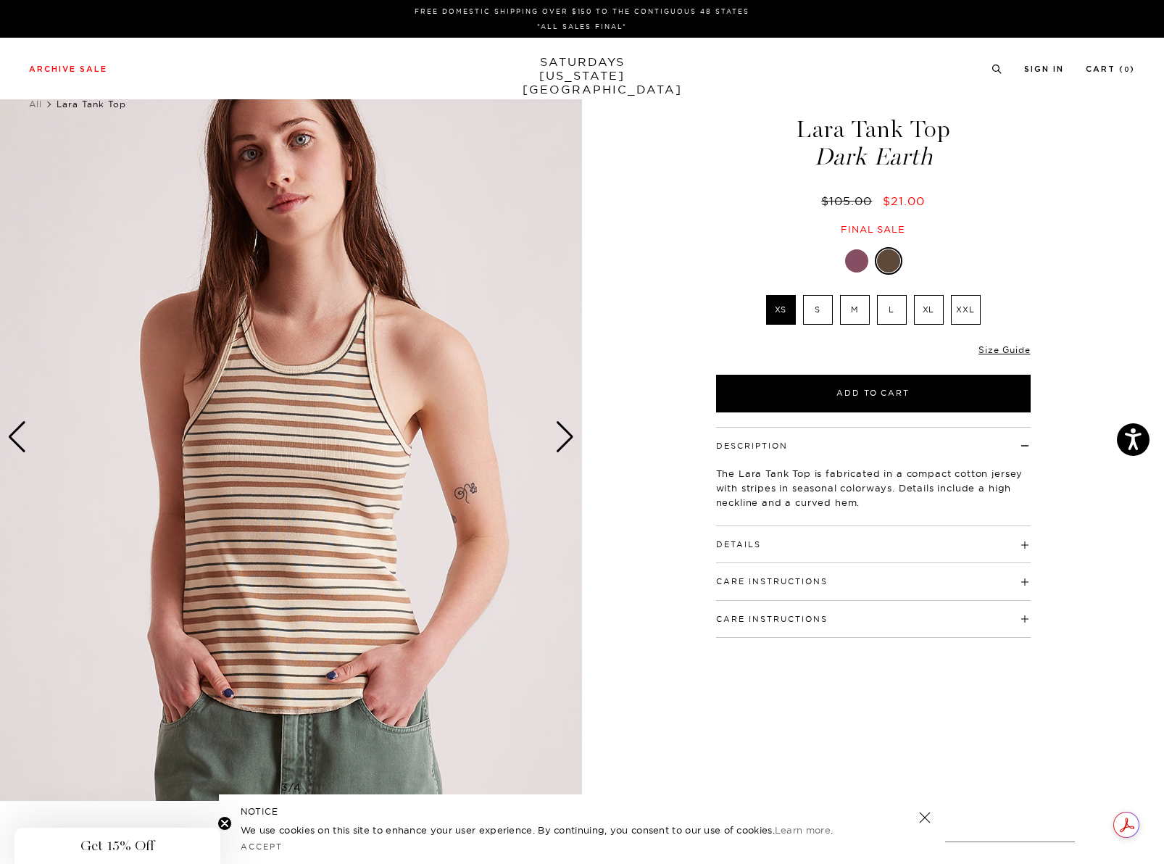
click at [561, 438] on div "Next slide" at bounding box center [565, 437] width 20 height 32
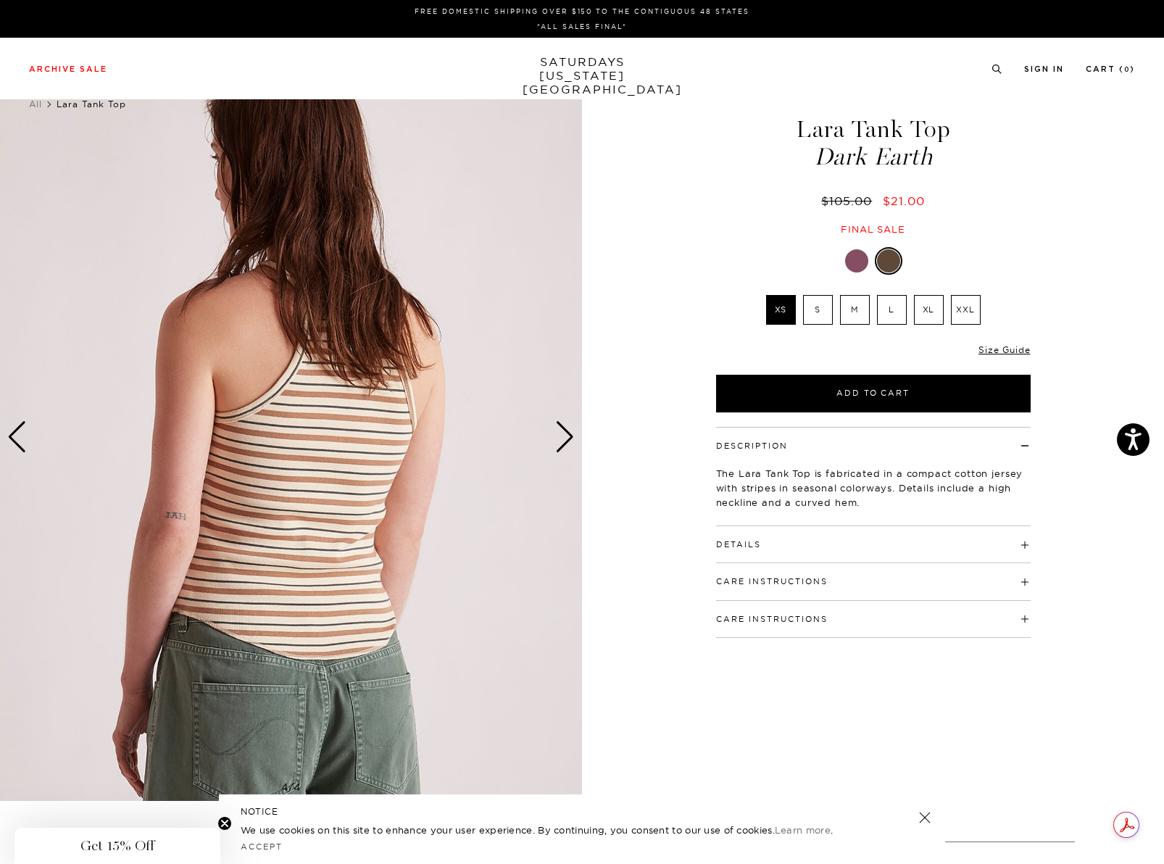
click at [567, 436] on div "Next slide" at bounding box center [565, 437] width 20 height 32
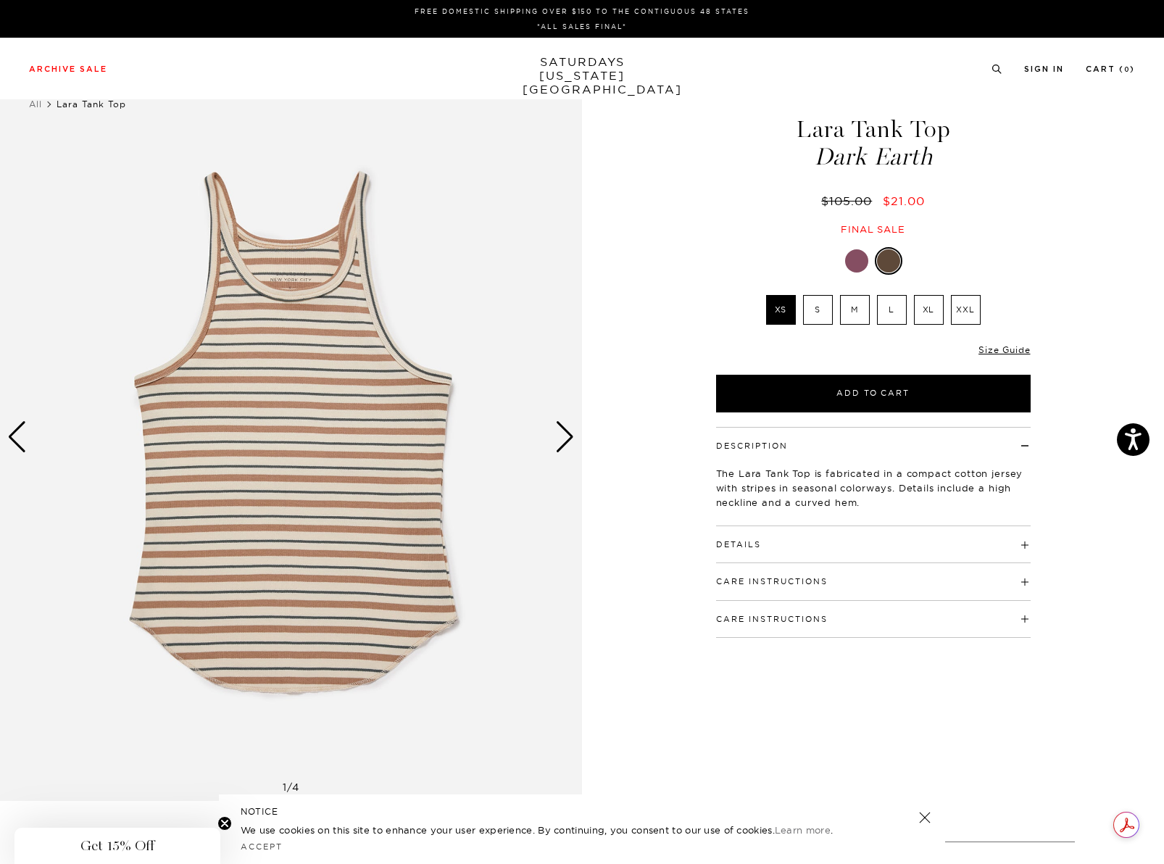
click at [567, 436] on div "Next slide" at bounding box center [565, 437] width 20 height 32
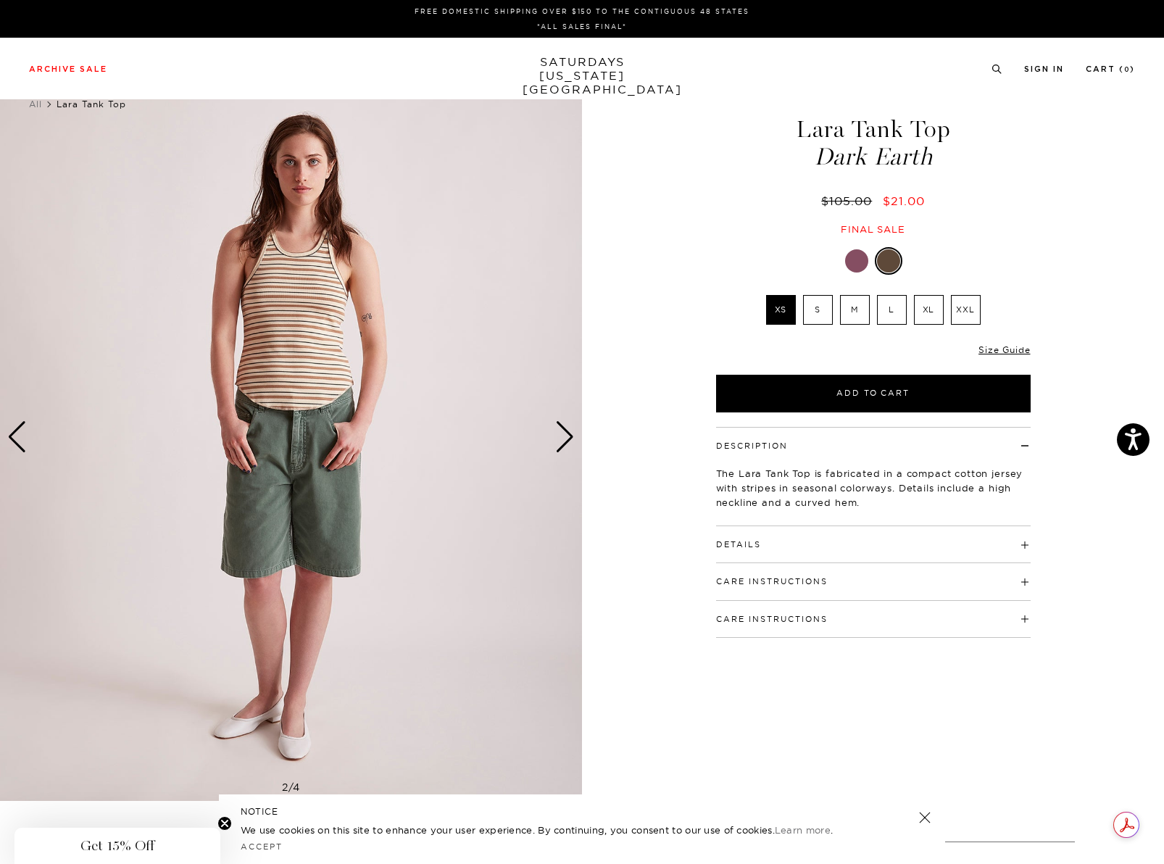
click at [857, 261] on div at bounding box center [856, 260] width 23 height 23
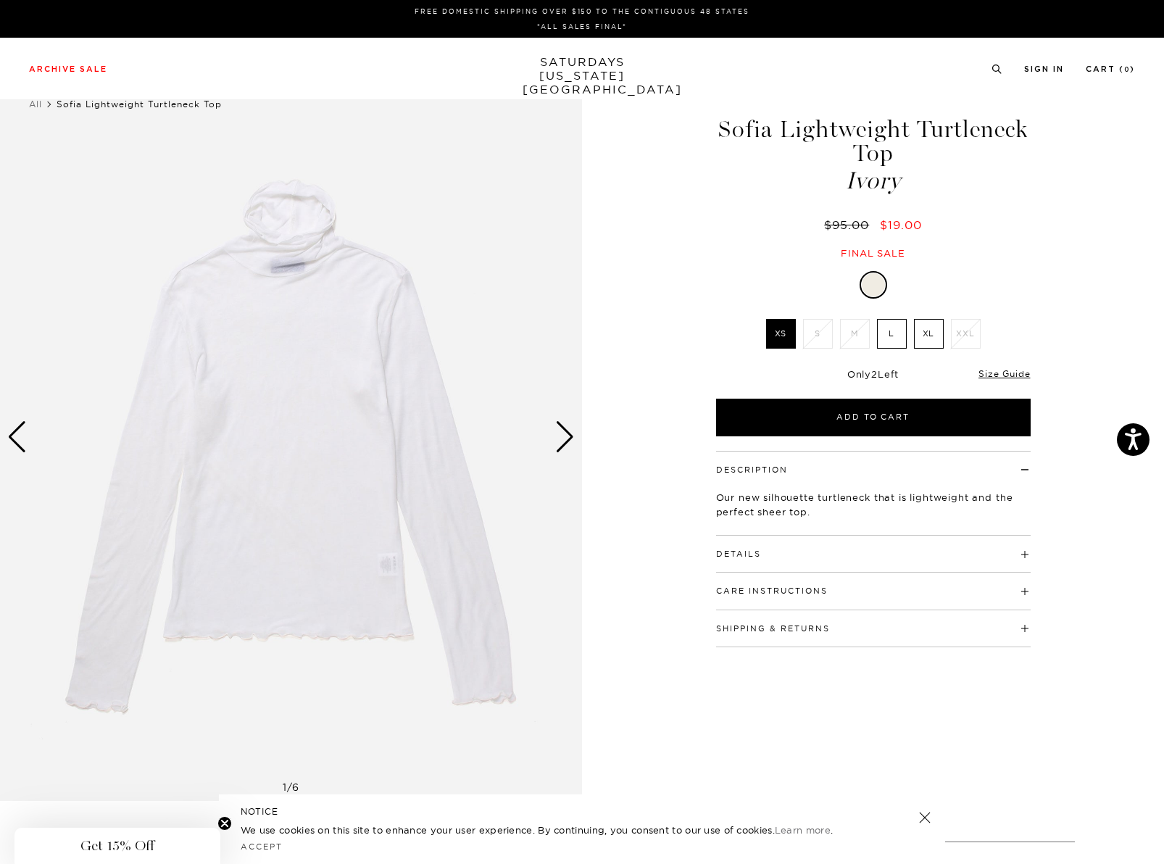
click at [570, 441] on div "Next slide" at bounding box center [565, 437] width 20 height 32
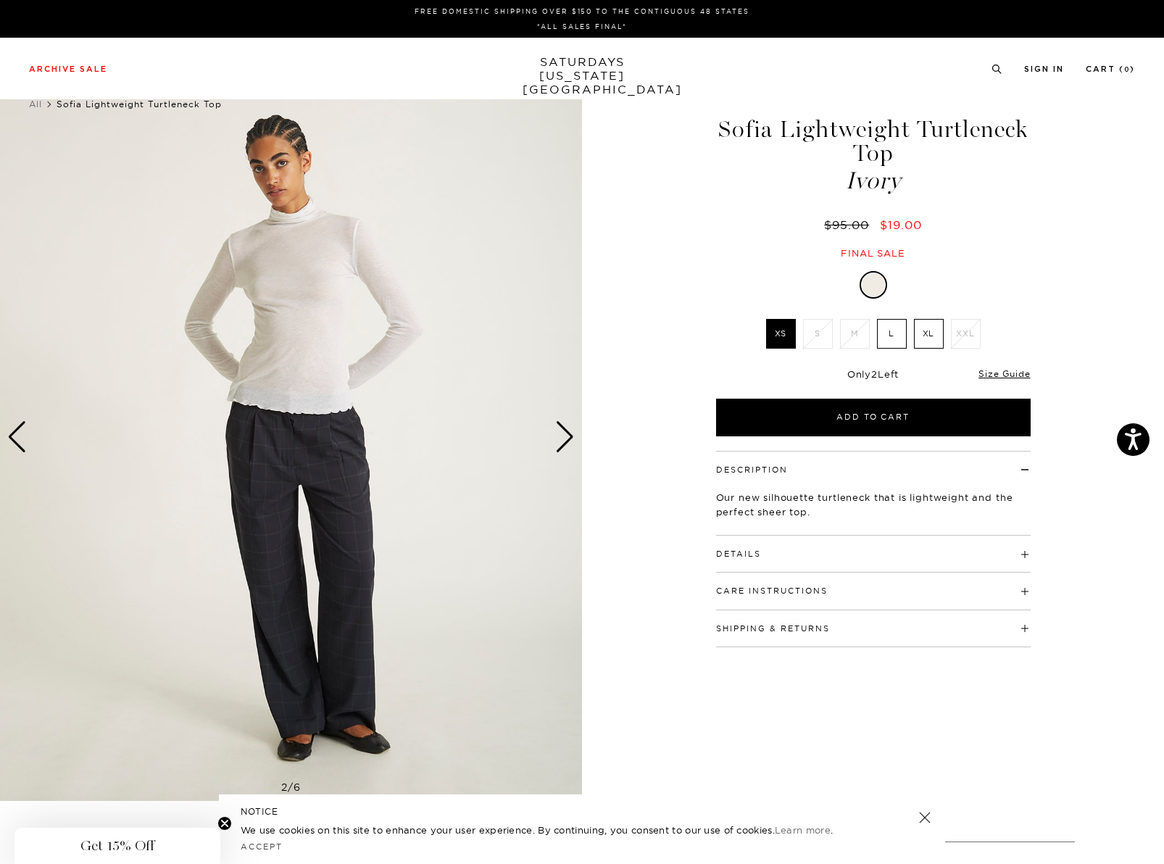
click at [301, 273] on img at bounding box center [291, 437] width 582 height 728
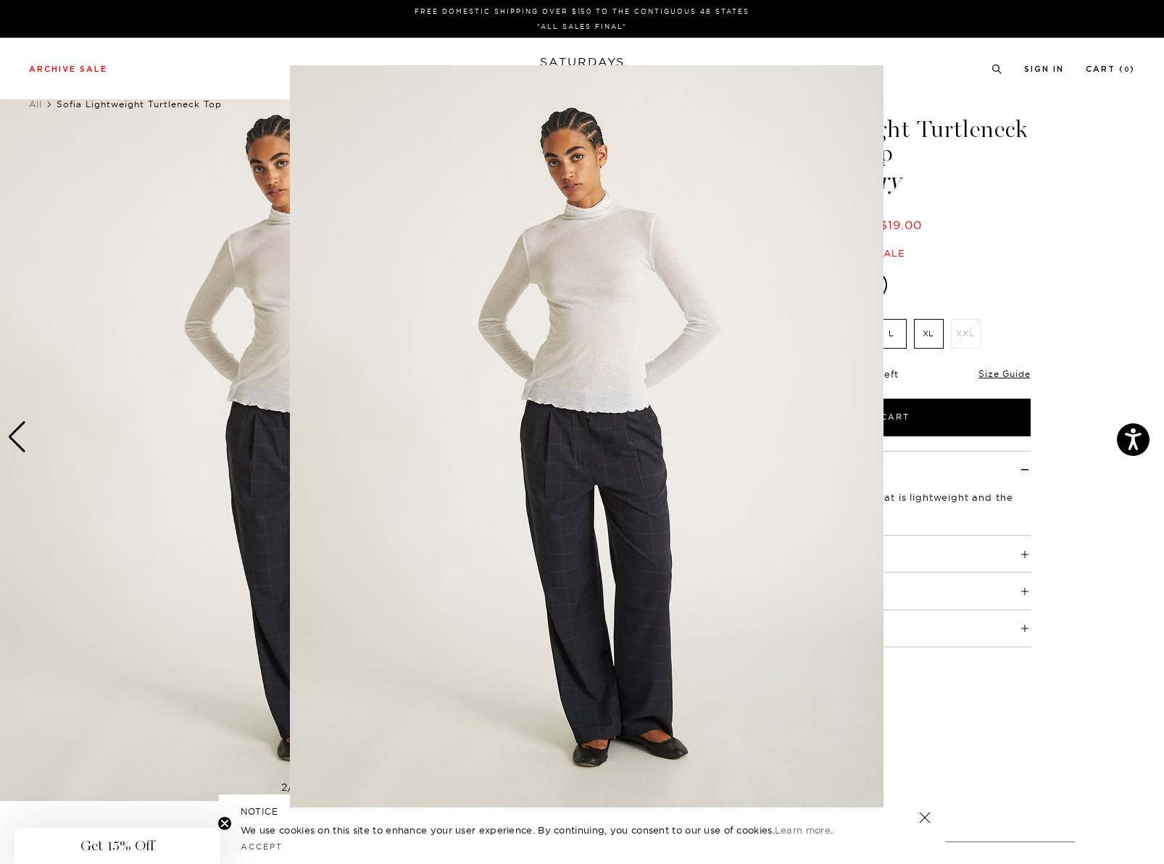
click at [571, 290] on img at bounding box center [587, 436] width 594 height 742
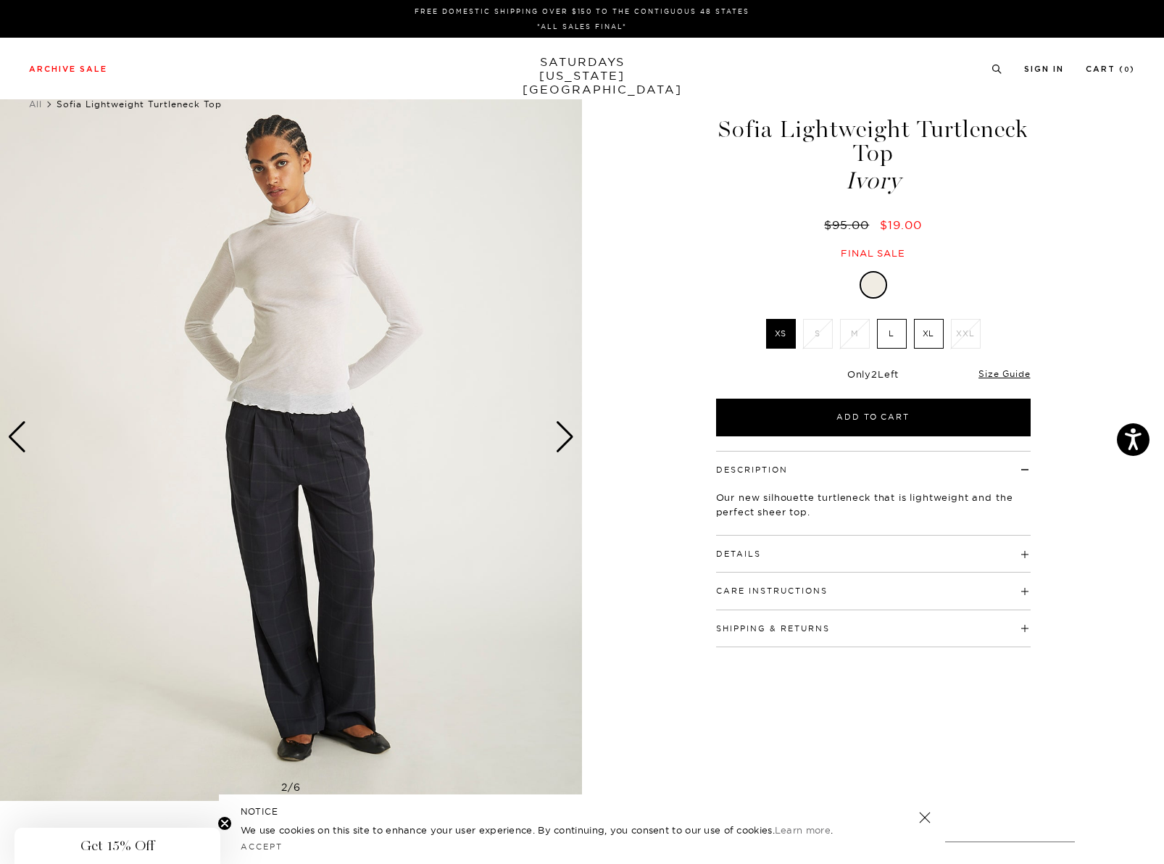
click at [362, 261] on img at bounding box center [291, 437] width 582 height 728
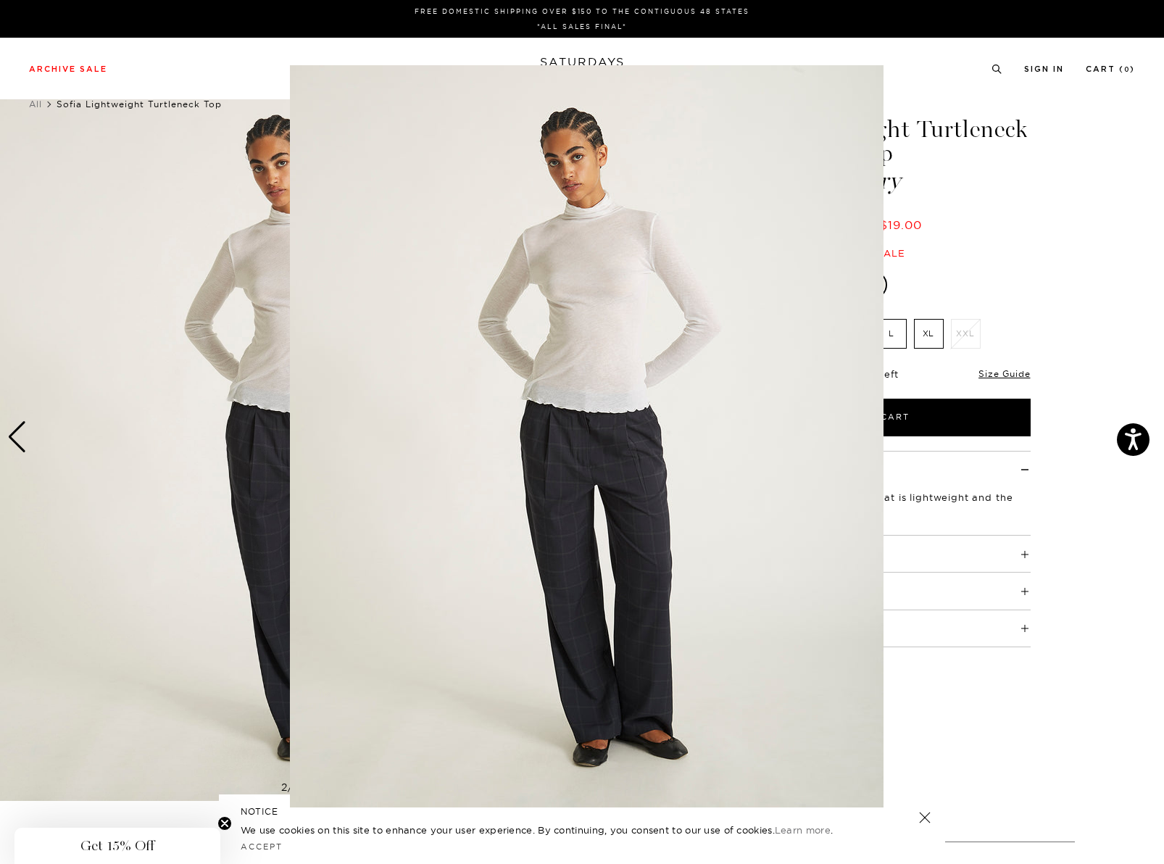
click at [1012, 339] on figure at bounding box center [582, 432] width 1164 height 864
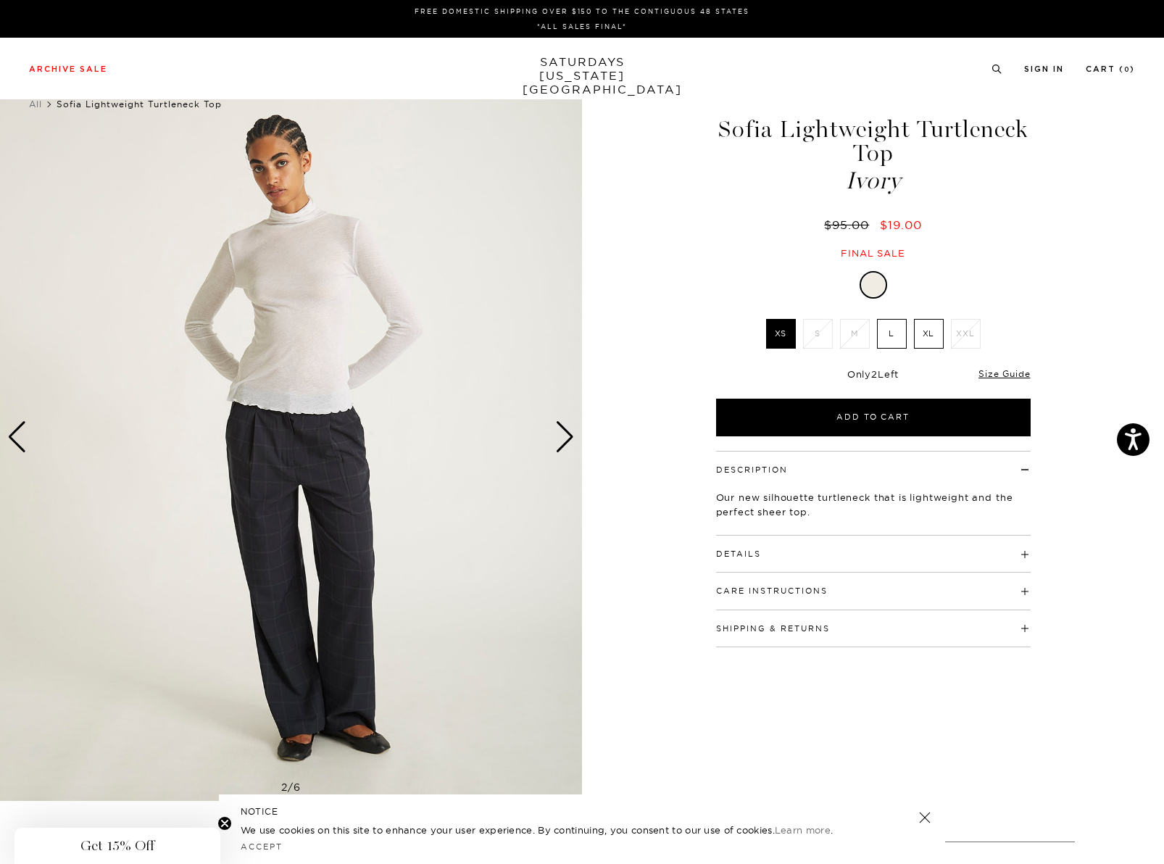
click at [567, 442] on div "Next slide" at bounding box center [565, 437] width 20 height 32
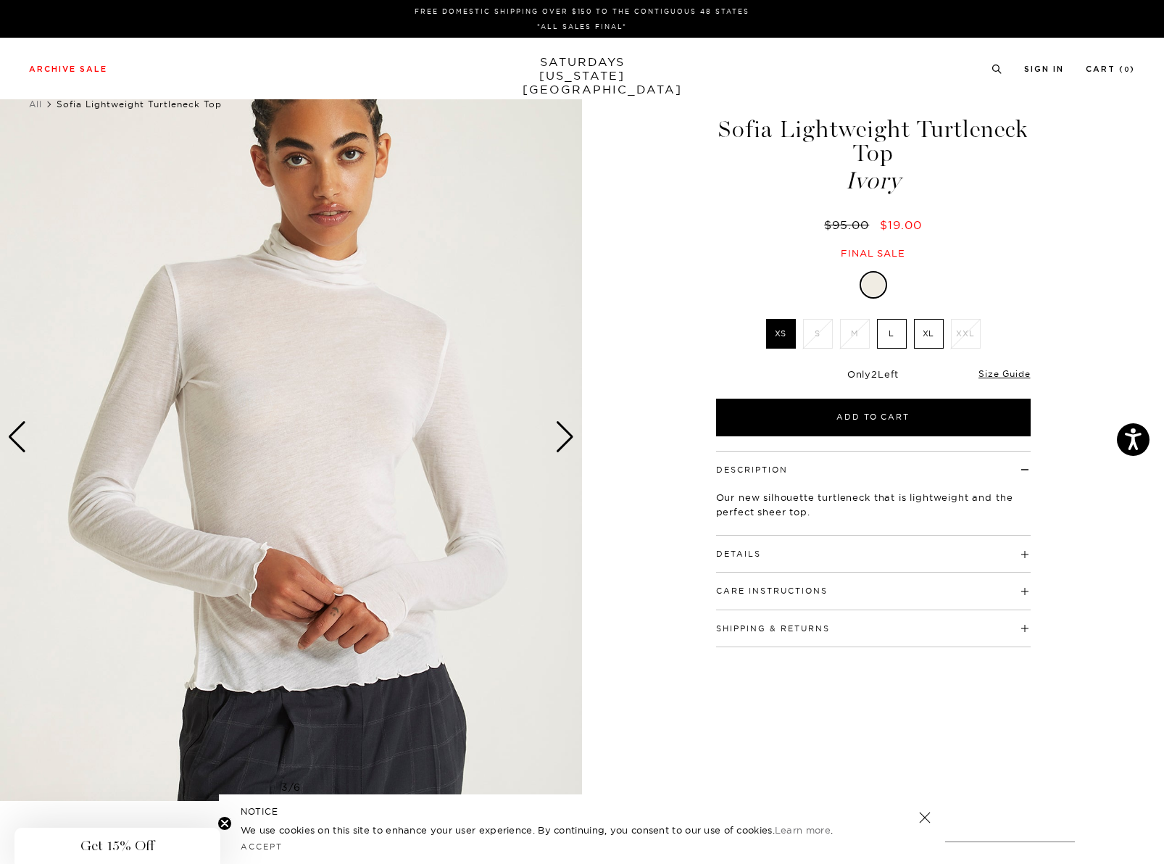
click at [287, 432] on img at bounding box center [291, 437] width 582 height 728
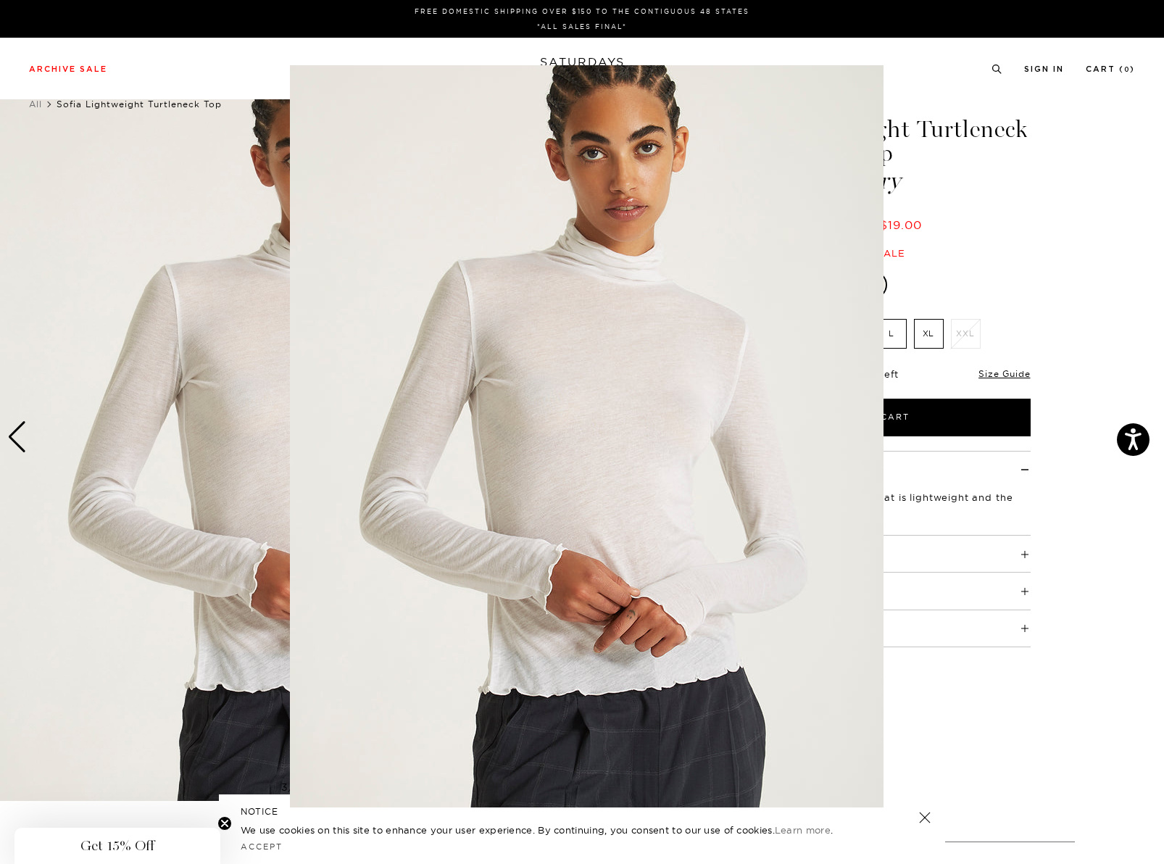
click at [710, 455] on img at bounding box center [587, 436] width 594 height 742
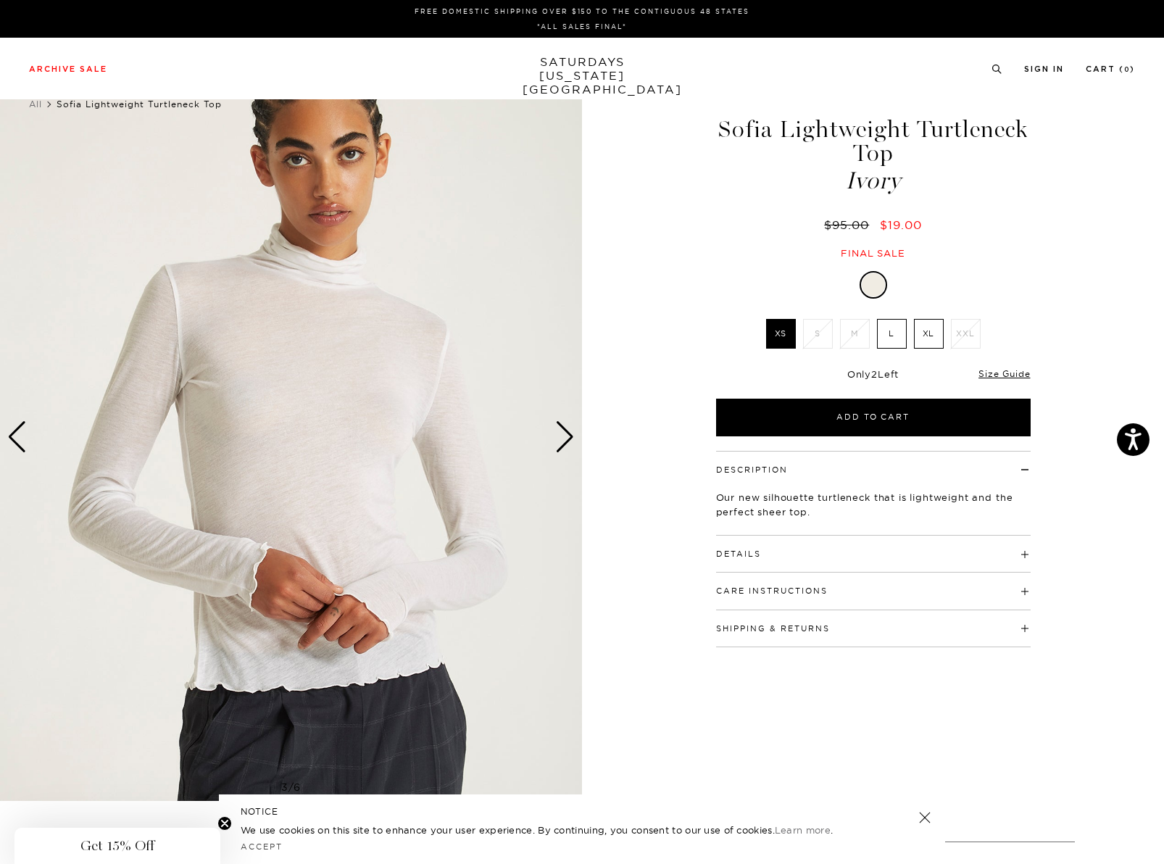
click at [575, 443] on img at bounding box center [291, 437] width 582 height 728
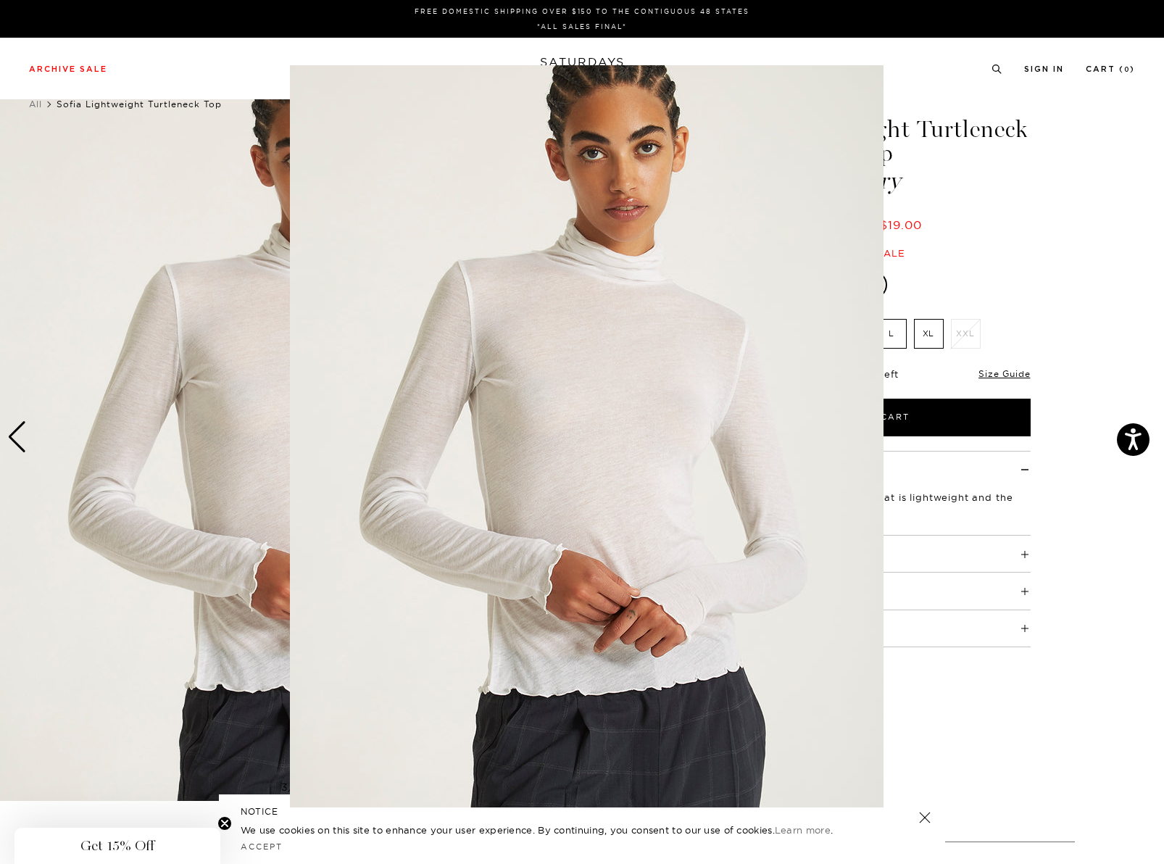
click at [570, 441] on img at bounding box center [587, 436] width 594 height 742
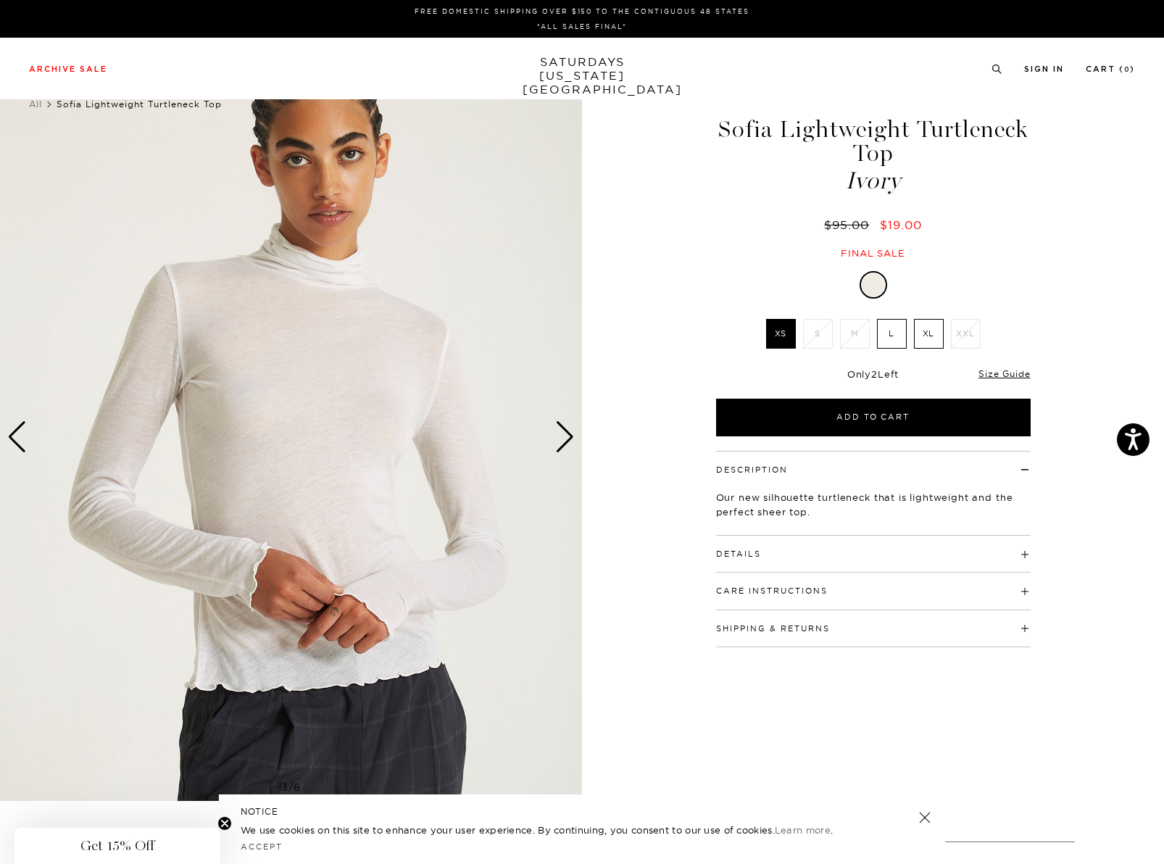
click at [560, 438] on div "Next slide" at bounding box center [565, 437] width 20 height 32
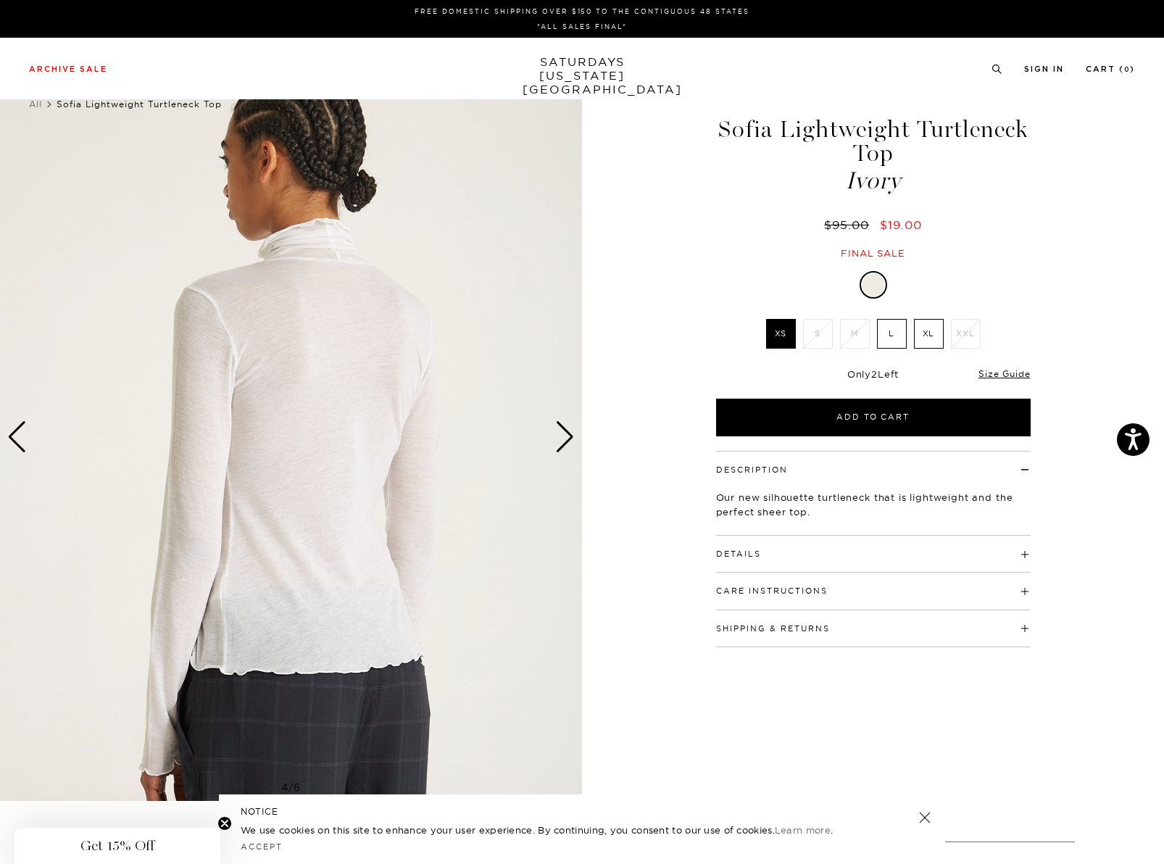
click at [560, 438] on div "Next slide" at bounding box center [565, 437] width 20 height 32
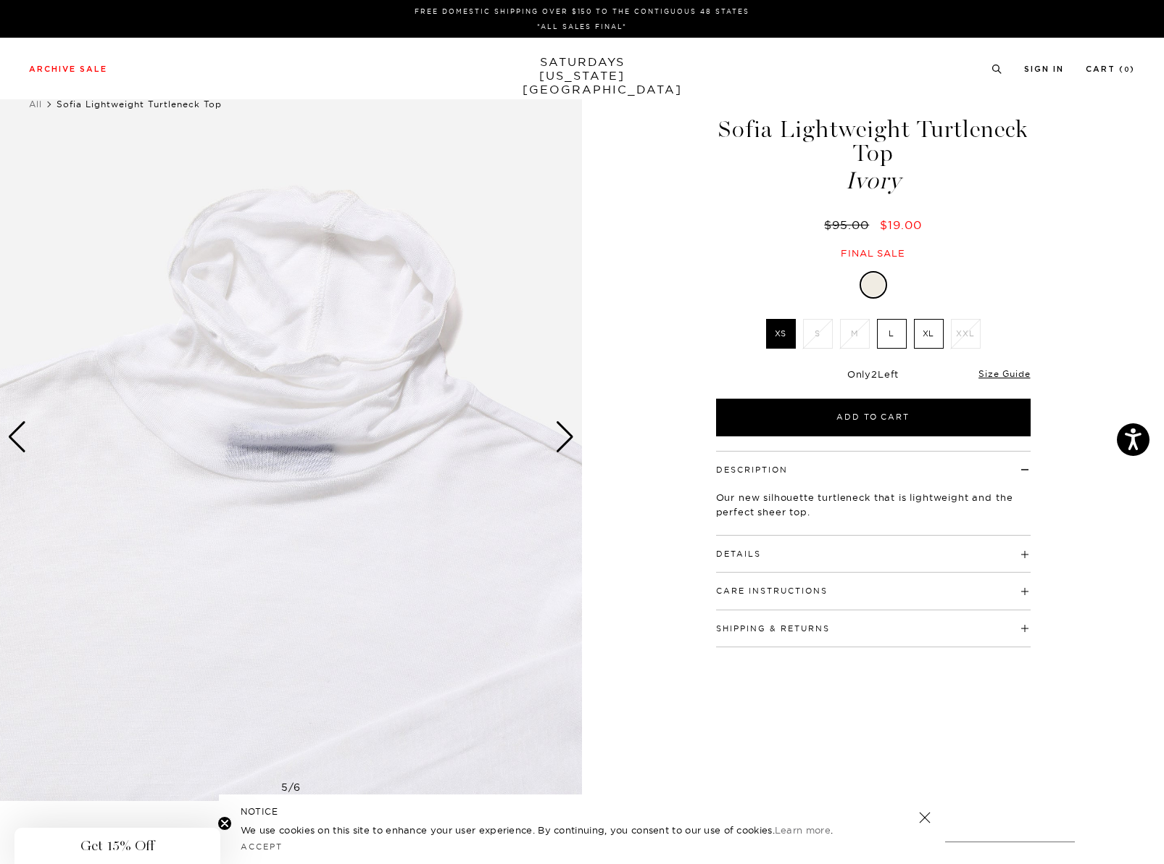
click at [560, 438] on div "Next slide" at bounding box center [565, 437] width 20 height 32
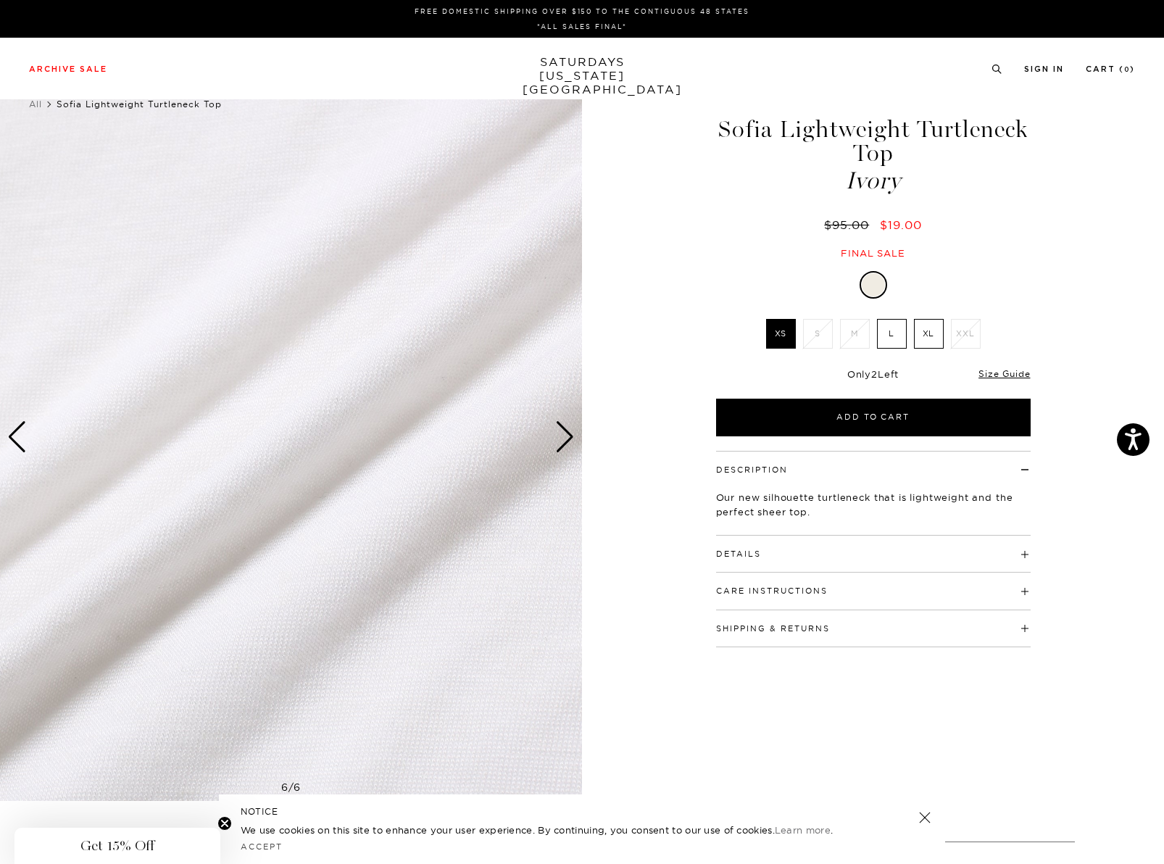
click at [560, 438] on div "Next slide" at bounding box center [565, 437] width 20 height 32
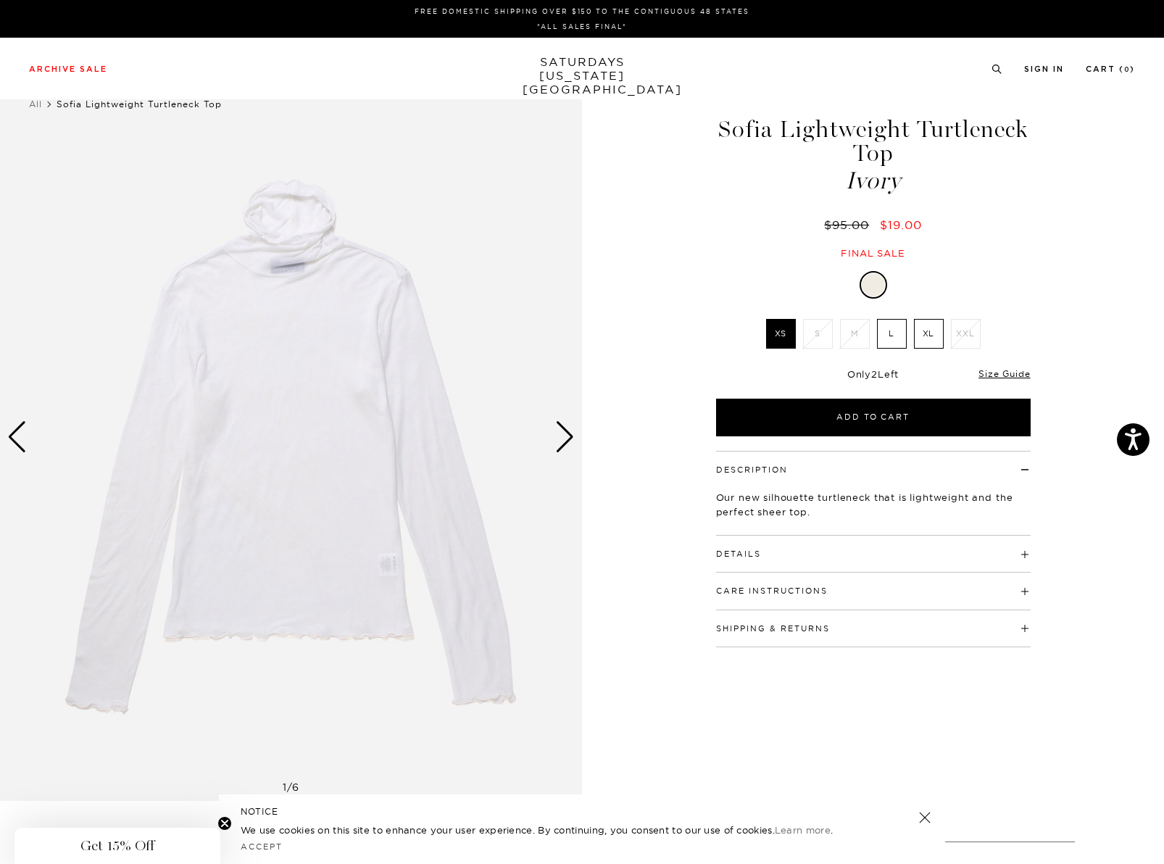
click at [560, 438] on div "Next slide" at bounding box center [565, 437] width 20 height 32
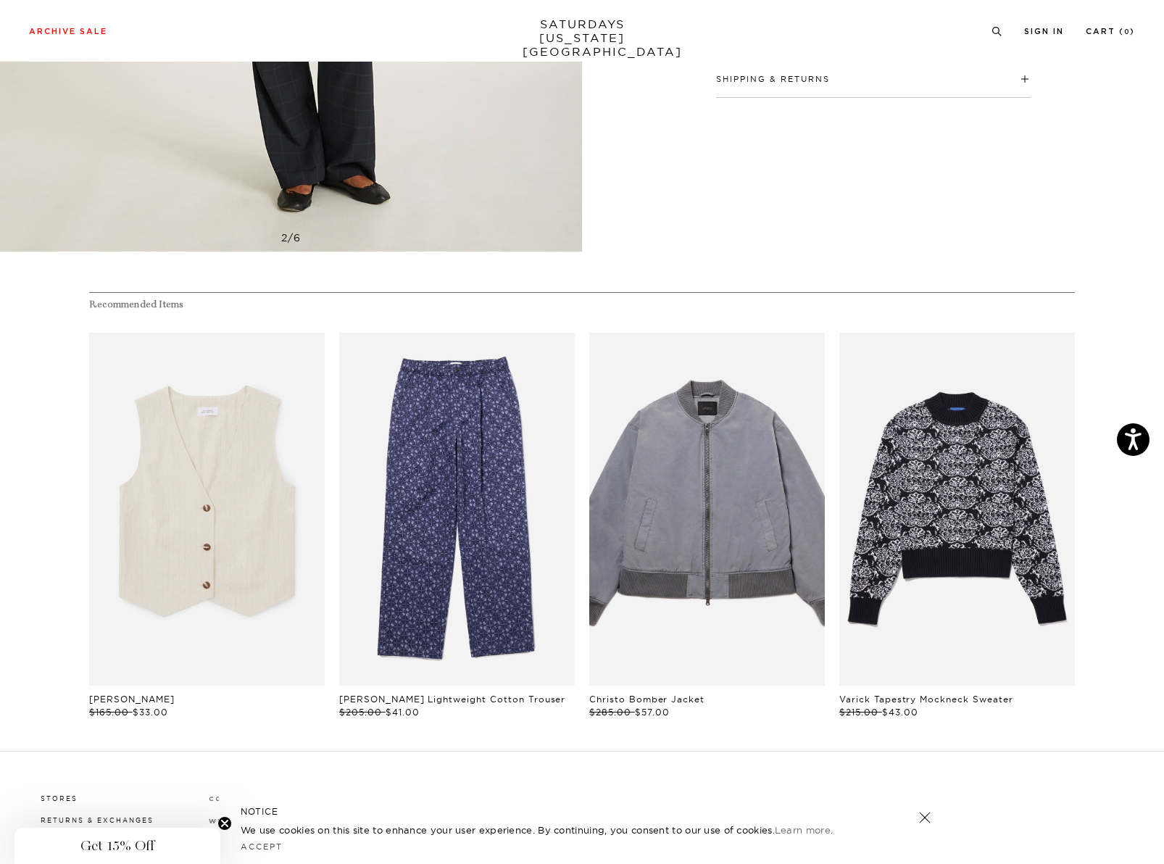
scroll to position [682, 0]
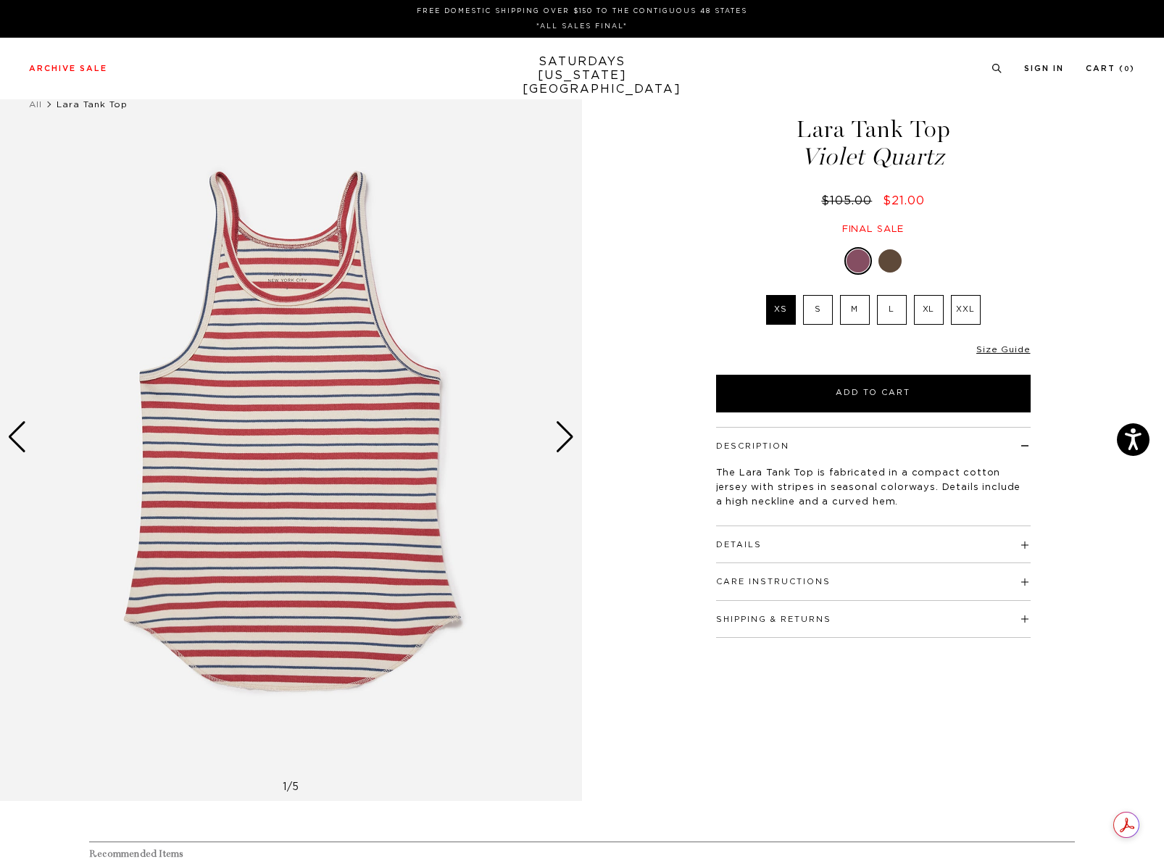
click at [571, 430] on div "Next slide" at bounding box center [565, 437] width 20 height 32
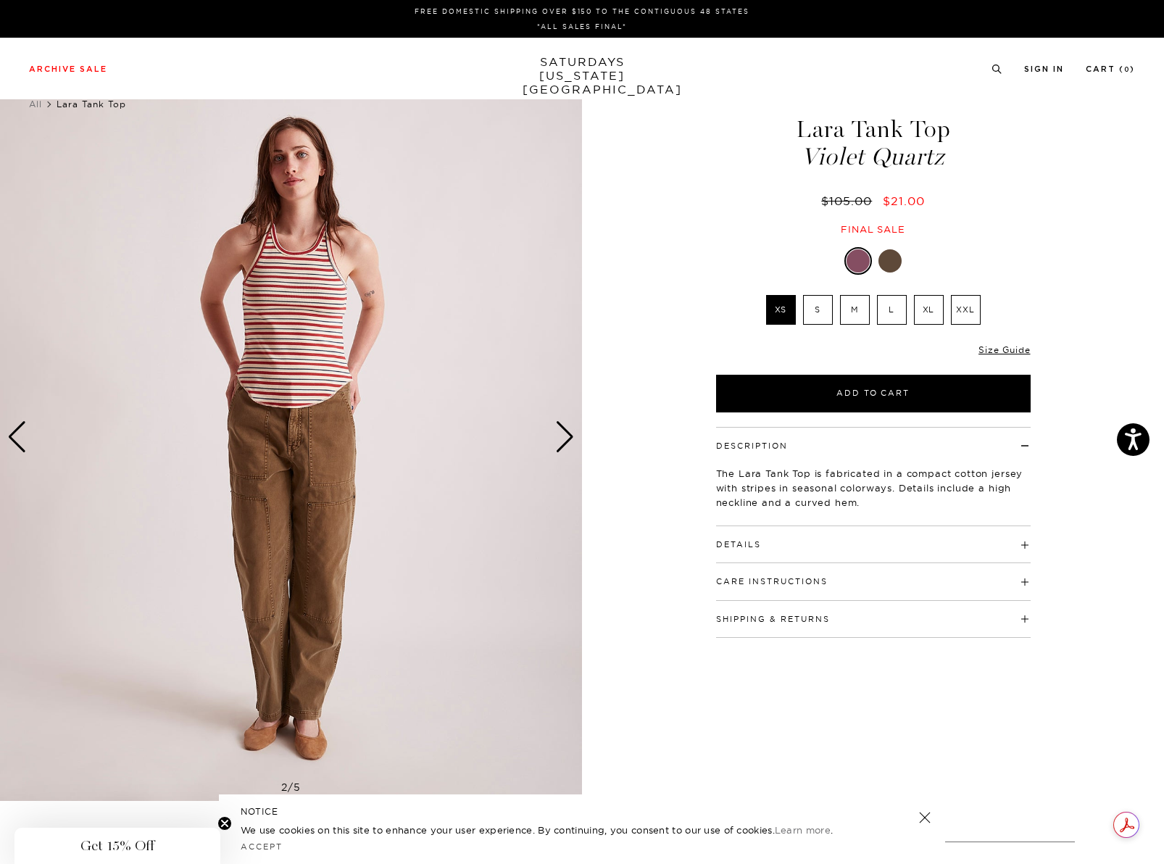
click at [571, 430] on div "Next slide" at bounding box center [565, 437] width 20 height 32
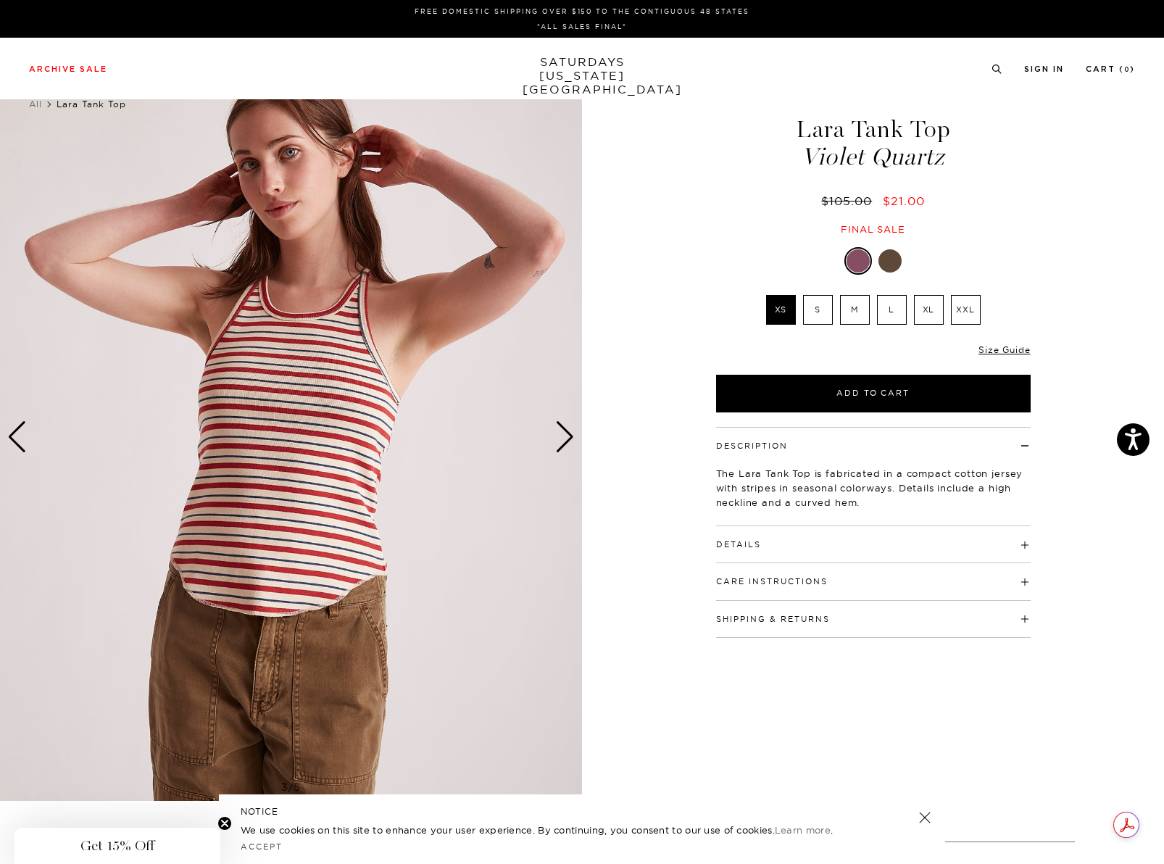
click at [571, 430] on div "Next slide" at bounding box center [565, 437] width 20 height 32
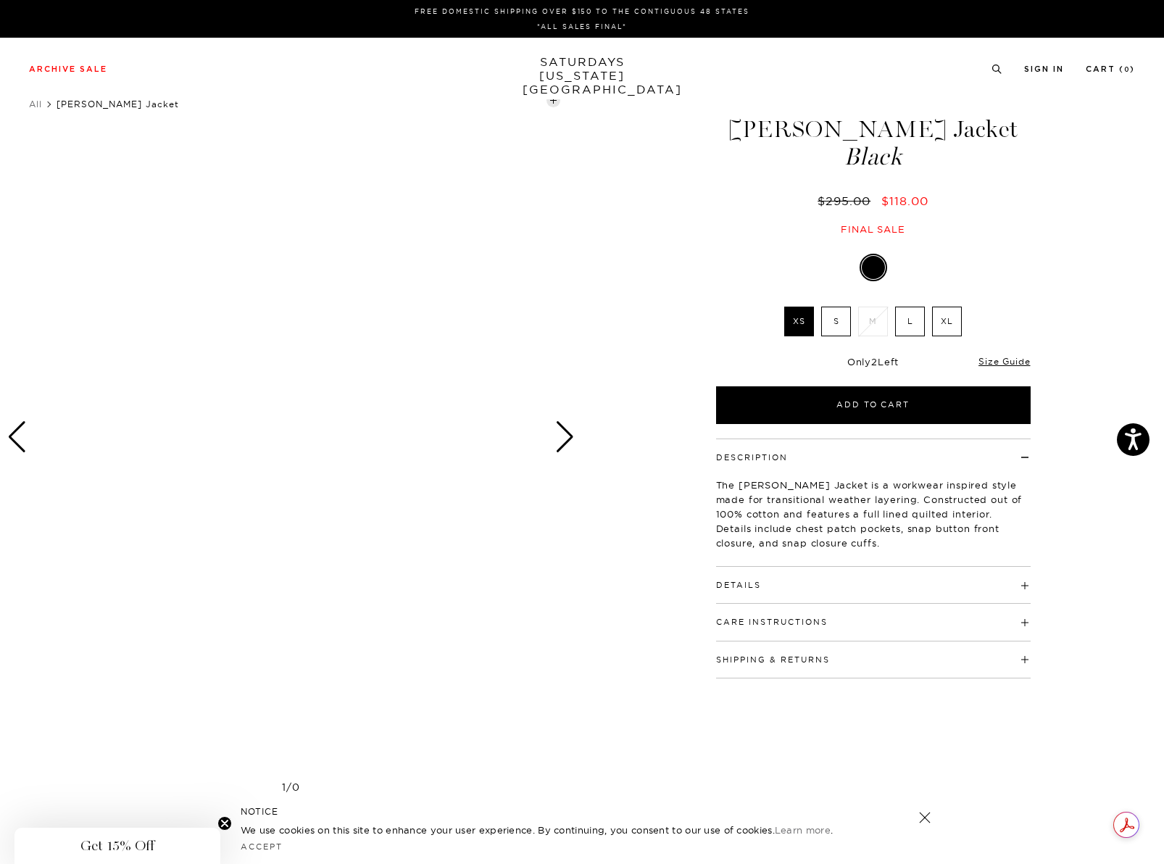
click at [567, 437] on div "Next slide" at bounding box center [565, 437] width 20 height 32
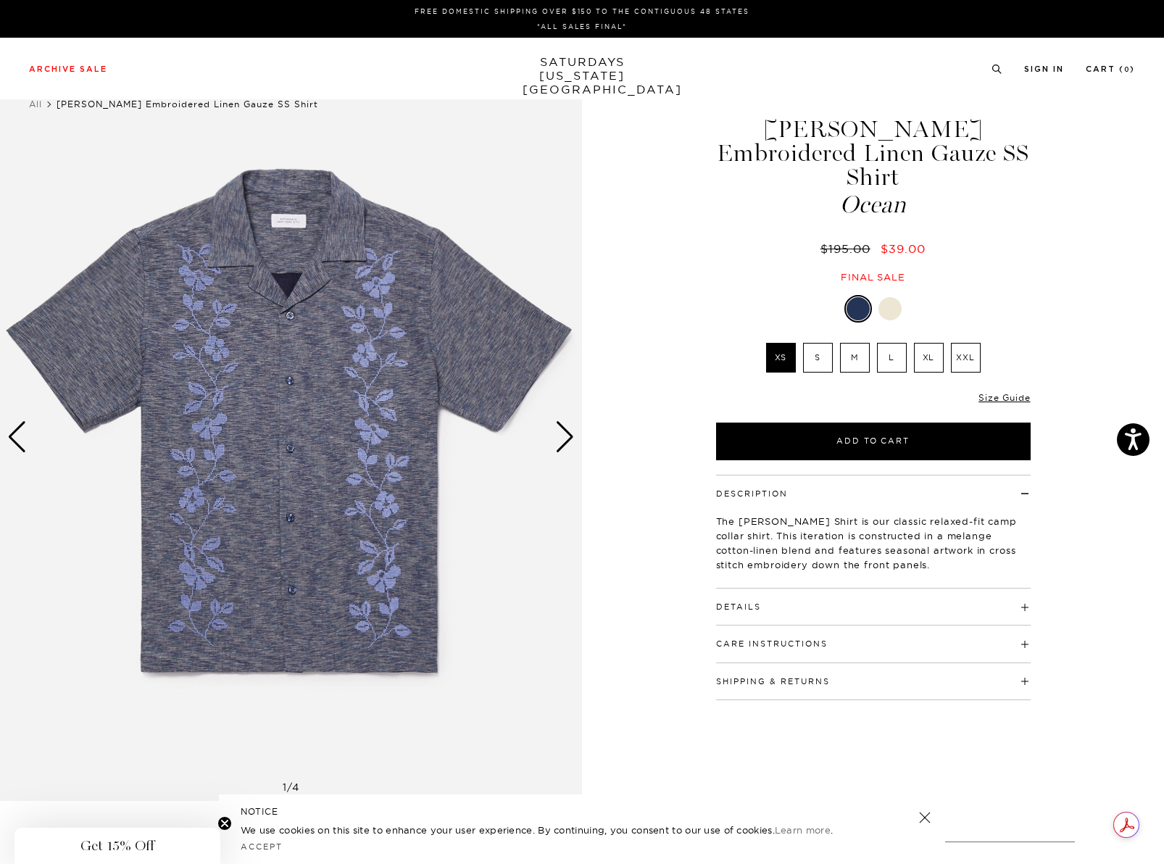
click at [891, 297] on div at bounding box center [889, 308] width 23 height 23
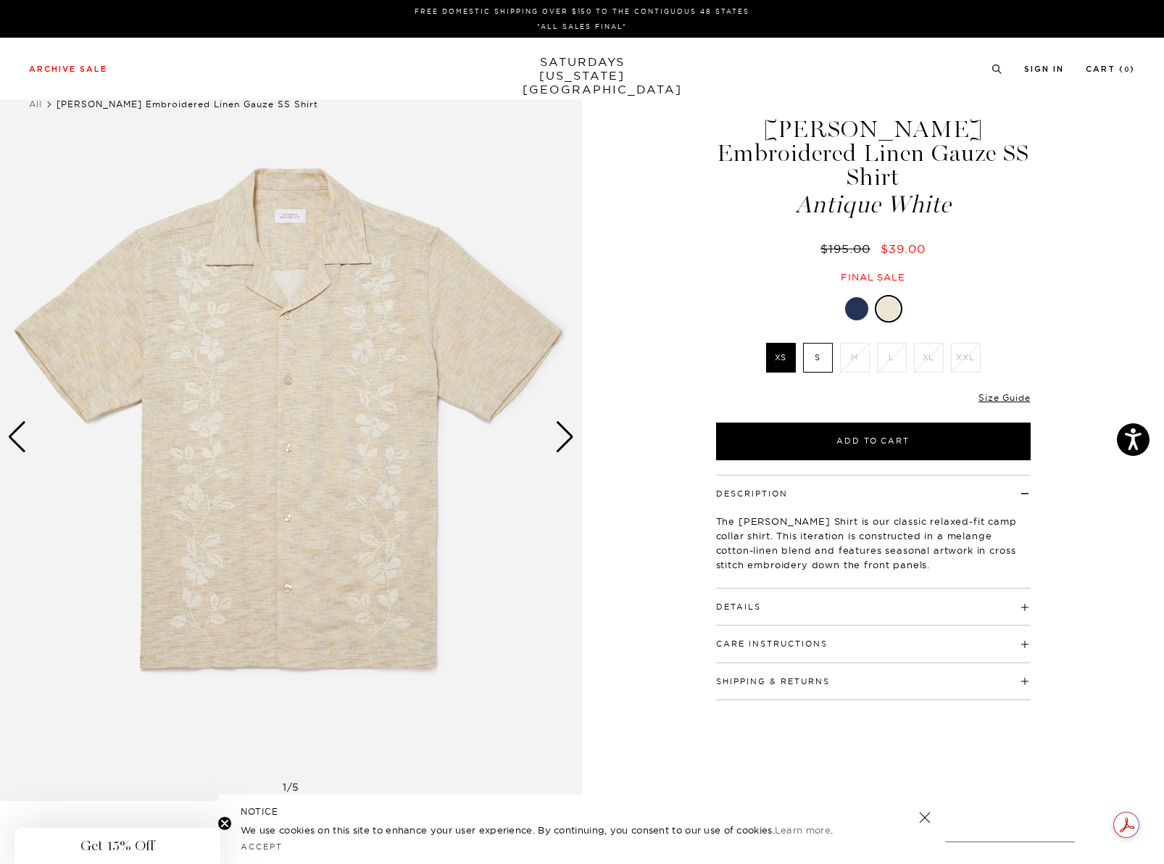
click at [570, 439] on div "Next slide" at bounding box center [565, 437] width 20 height 32
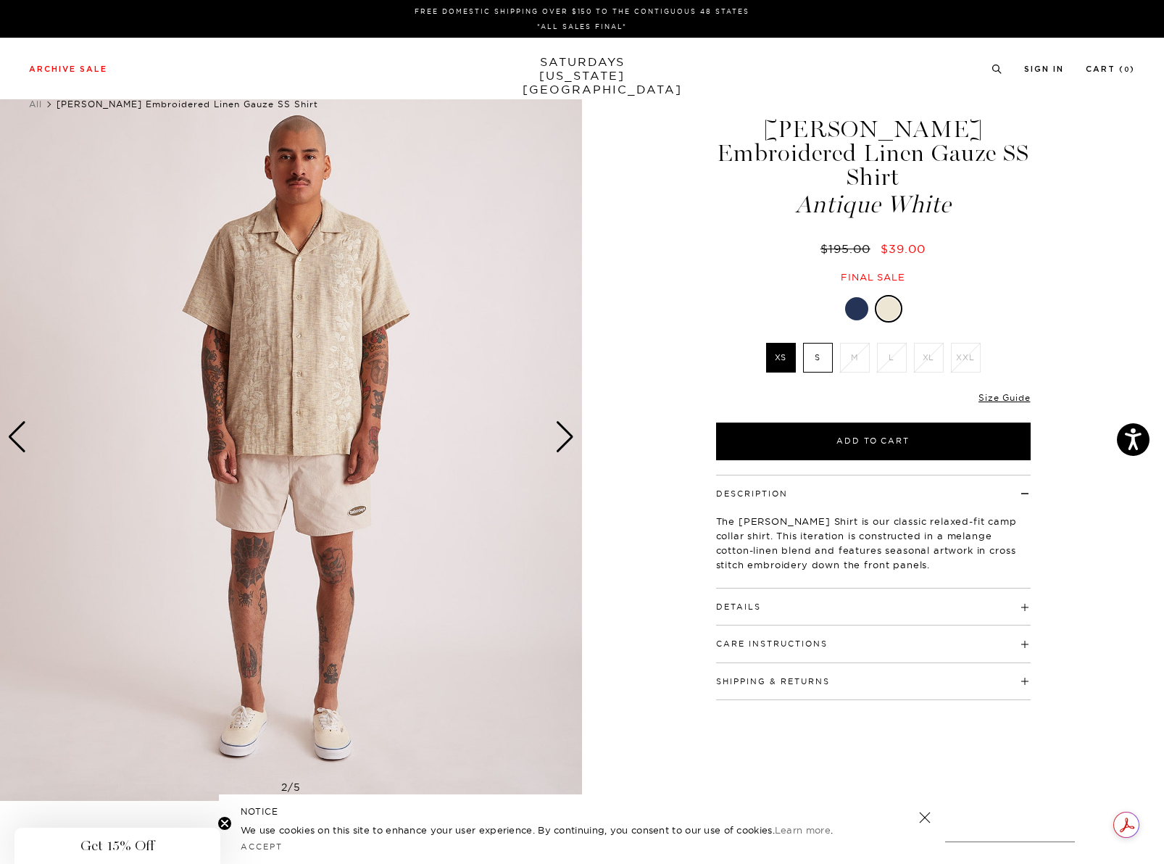
click at [575, 438] on img at bounding box center [291, 437] width 582 height 728
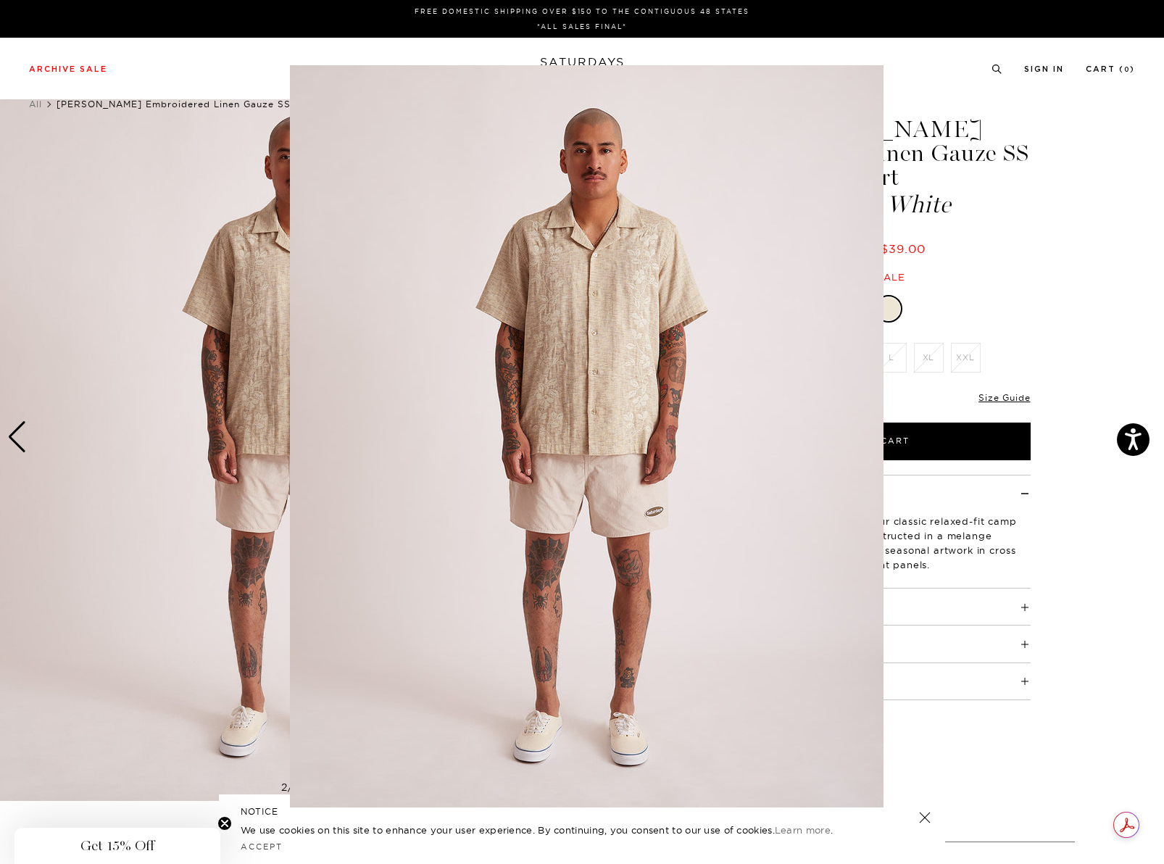
click at [575, 438] on img at bounding box center [587, 436] width 594 height 742
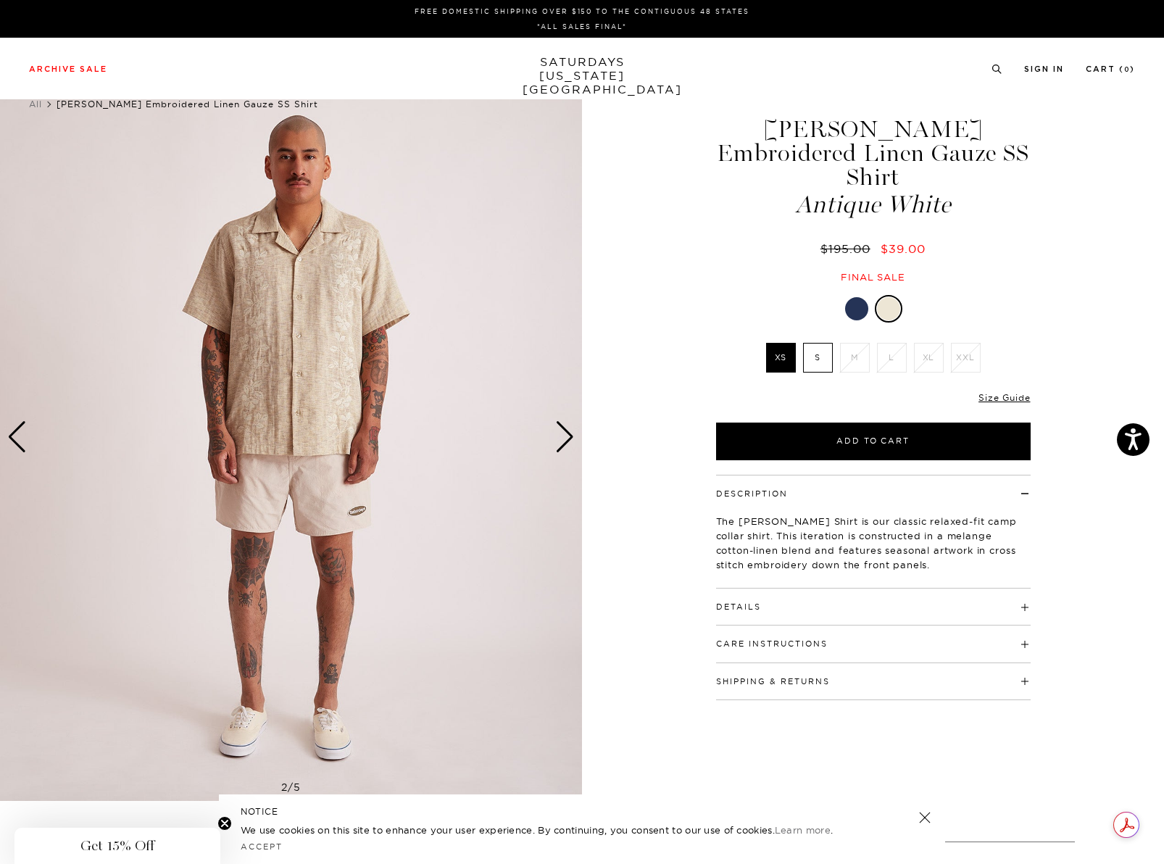
click at [568, 441] on div "Next slide" at bounding box center [565, 437] width 20 height 32
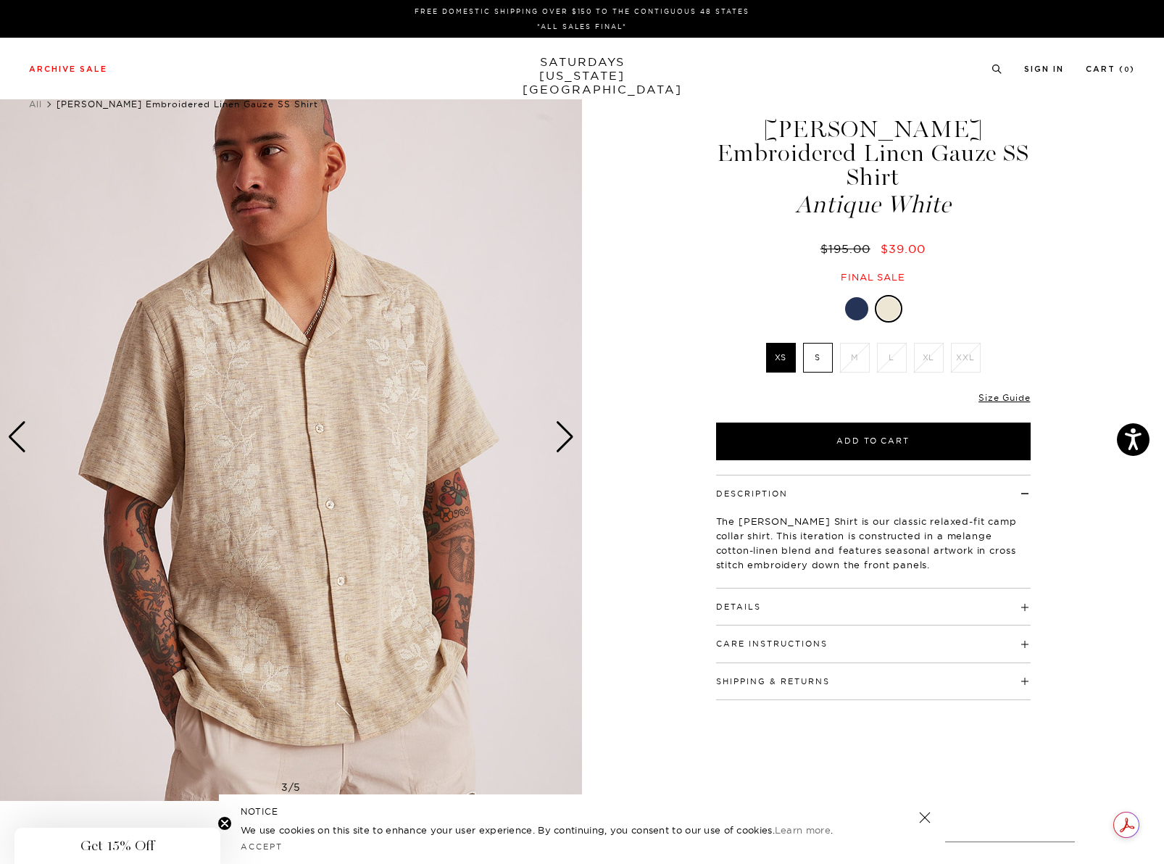
click at [568, 441] on div "Next slide" at bounding box center [565, 437] width 20 height 32
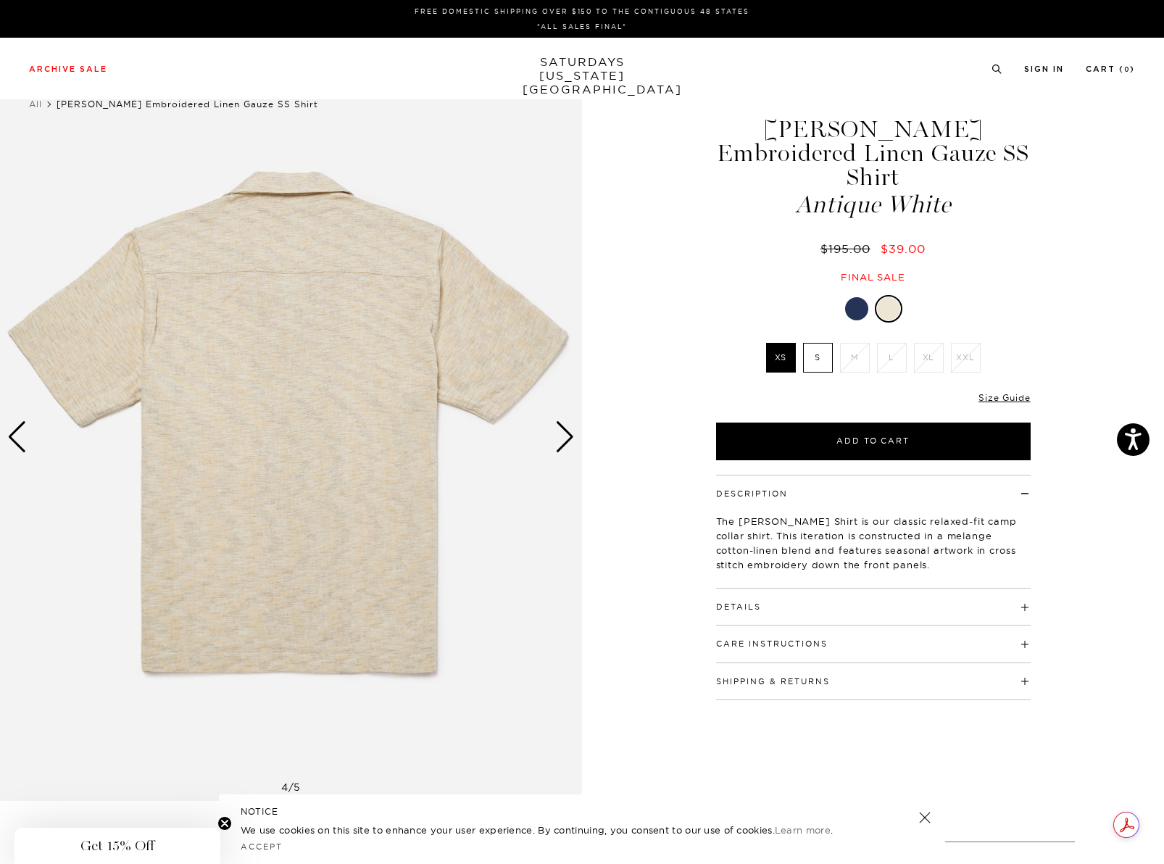
click at [565, 444] on div "Next slide" at bounding box center [565, 437] width 20 height 32
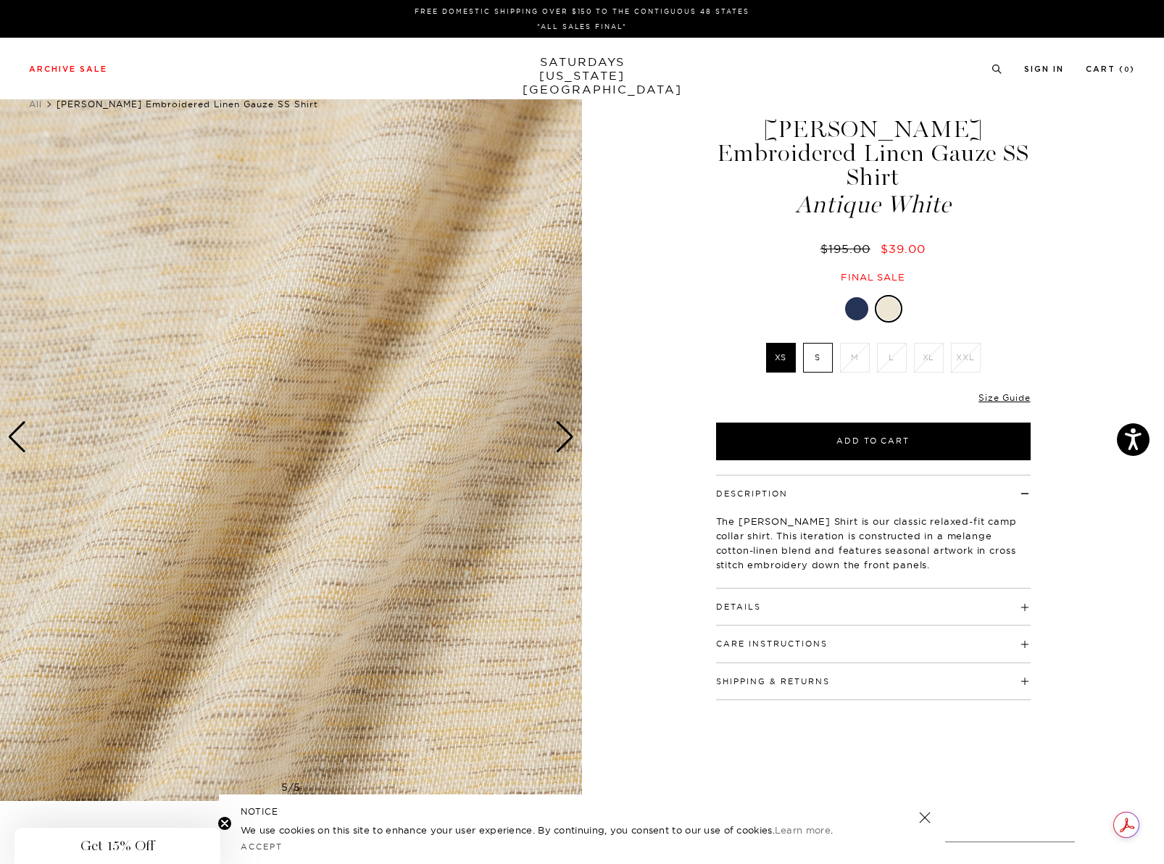
click at [565, 444] on div "Next slide" at bounding box center [565, 437] width 20 height 32
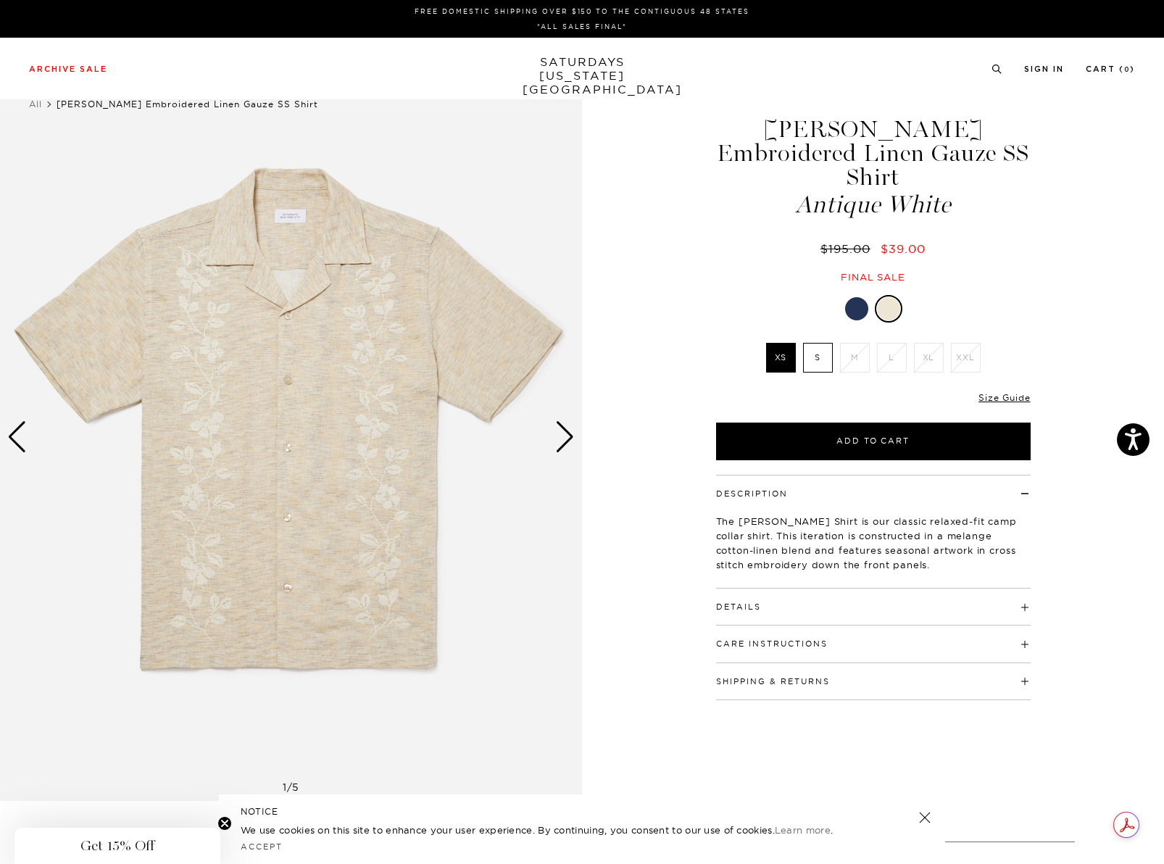
click at [565, 444] on div "Next slide" at bounding box center [565, 437] width 20 height 32
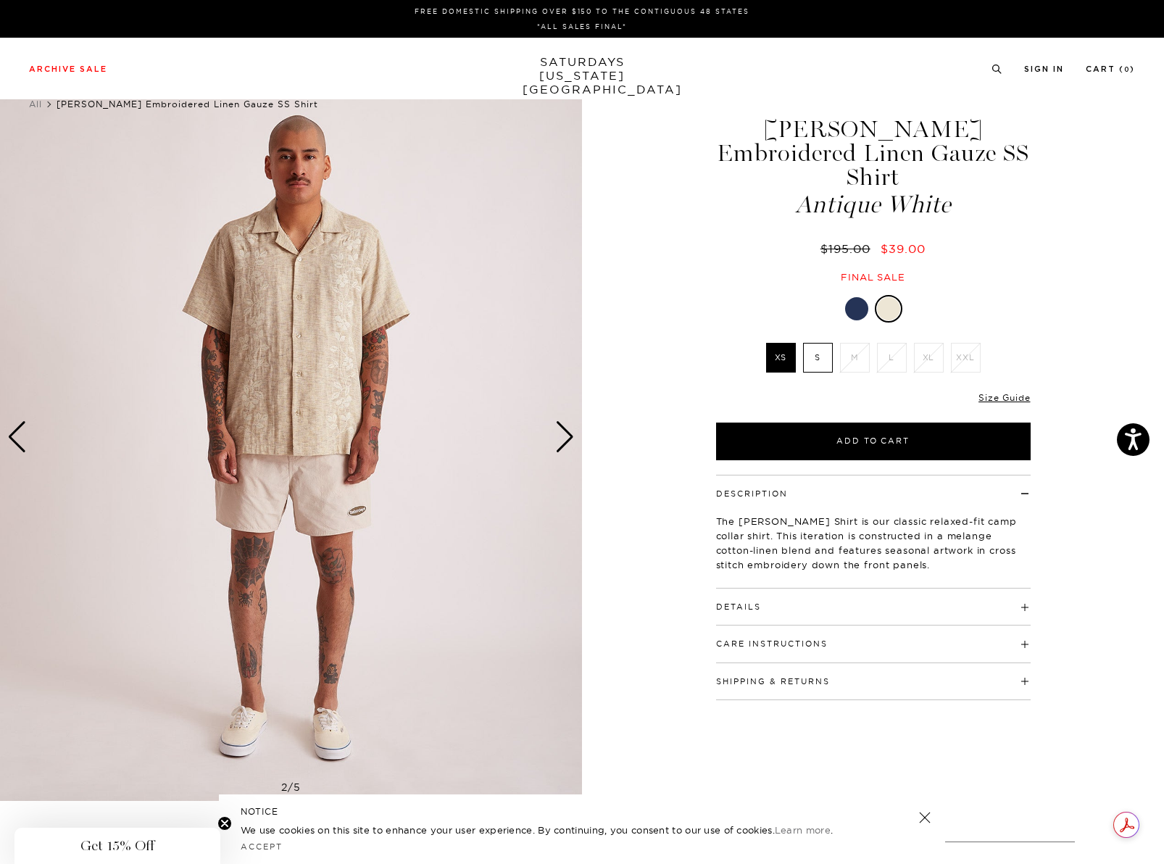
click at [565, 444] on div "Next slide" at bounding box center [565, 437] width 20 height 32
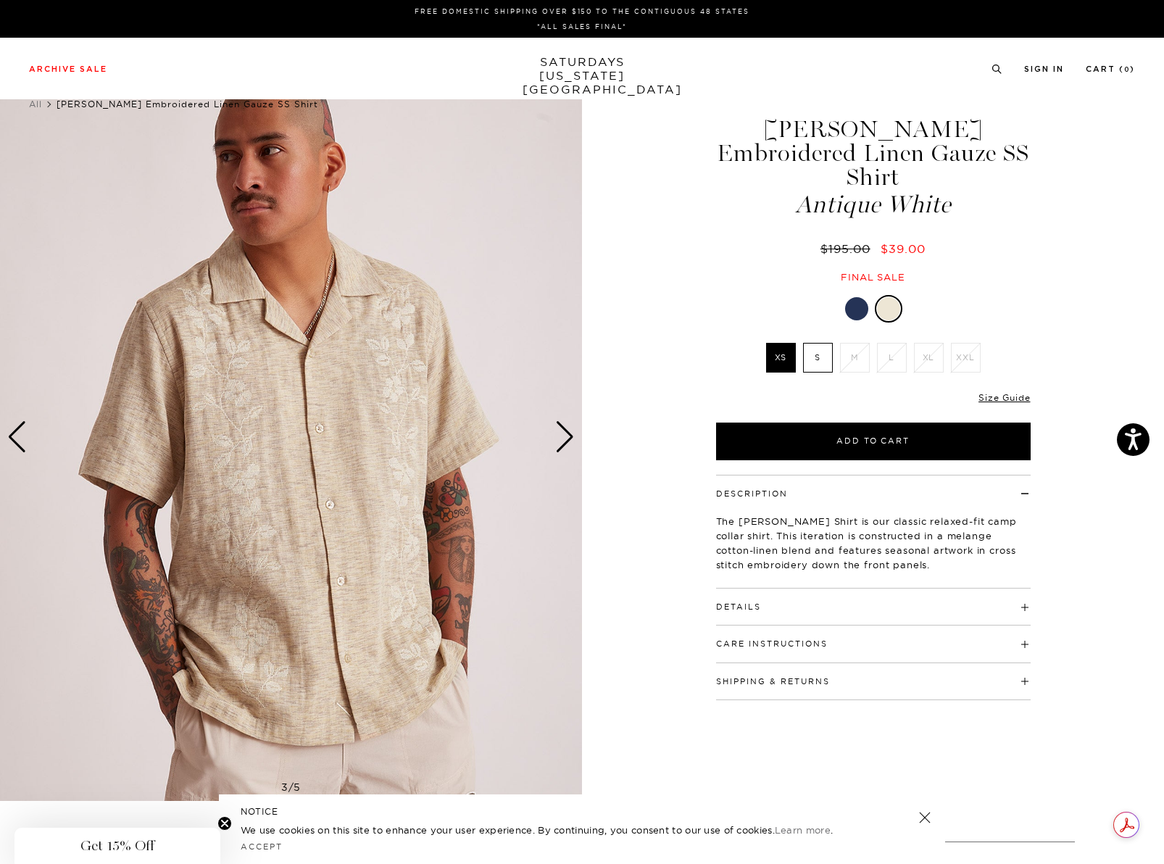
click at [333, 120] on img at bounding box center [291, 437] width 582 height 728
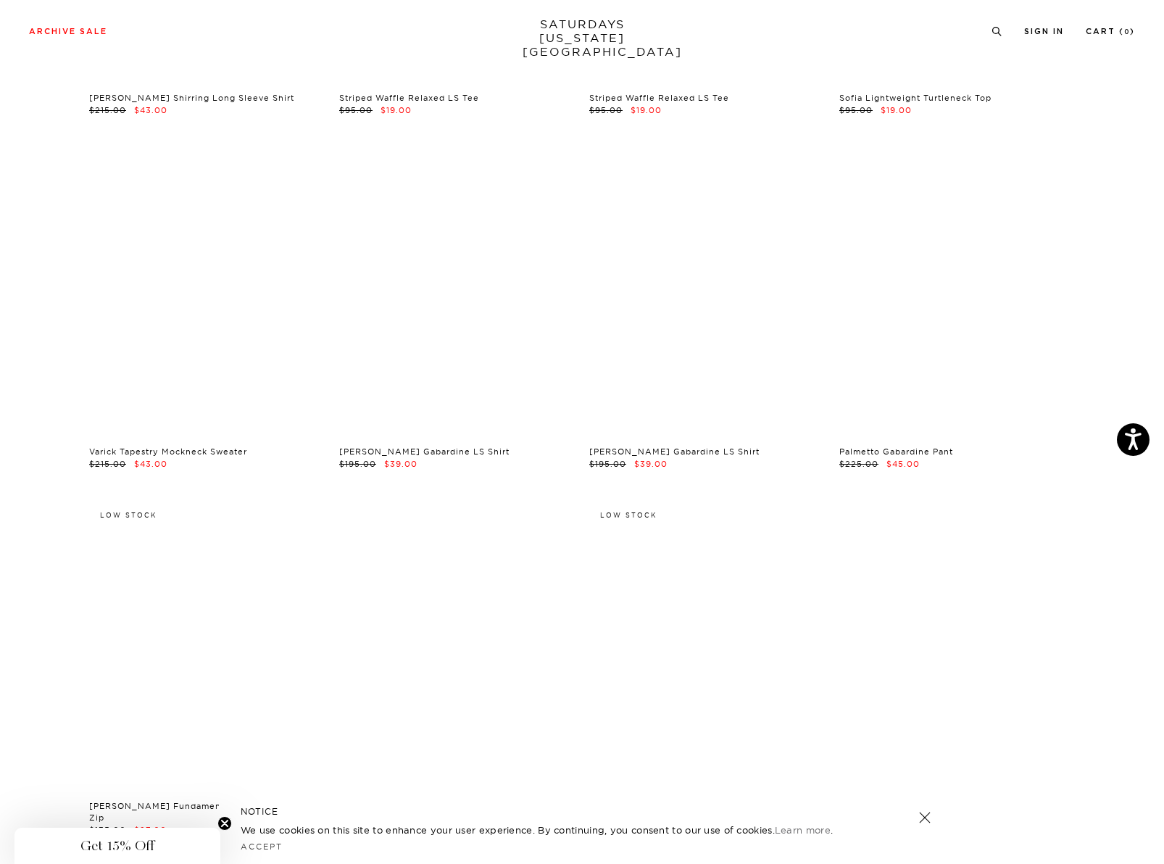
scroll to position [6447, 0]
